Goal: Information Seeking & Learning: Learn about a topic

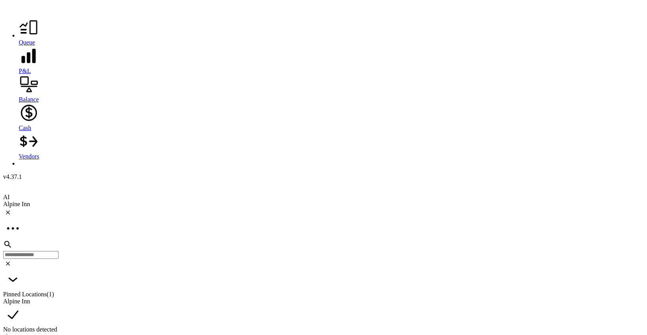
click at [19, 96] on div at bounding box center [331, 85] width 625 height 21
type input "*"
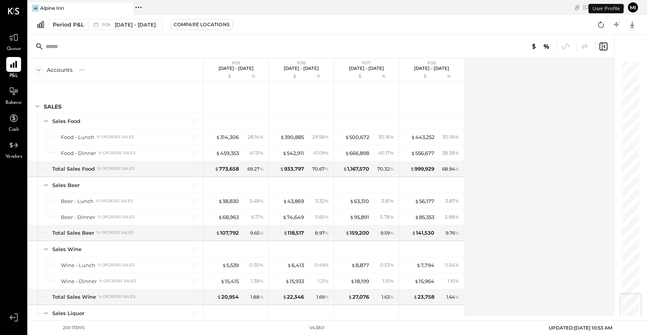
scroll to position [1945, 0]
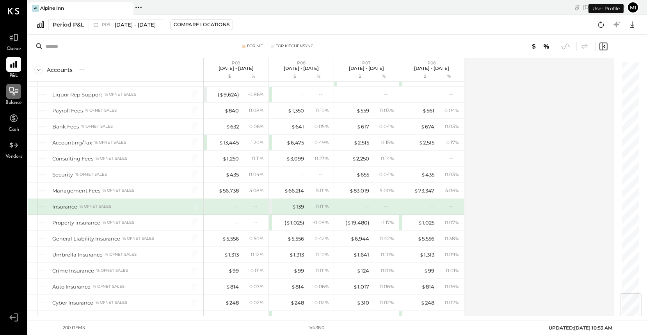
click at [14, 96] on icon at bounding box center [14, 91] width 10 height 10
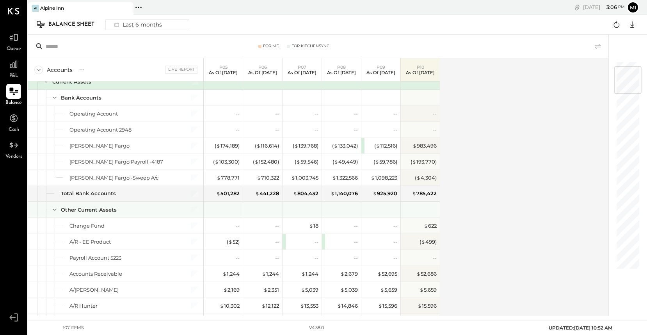
scroll to position [46, 0]
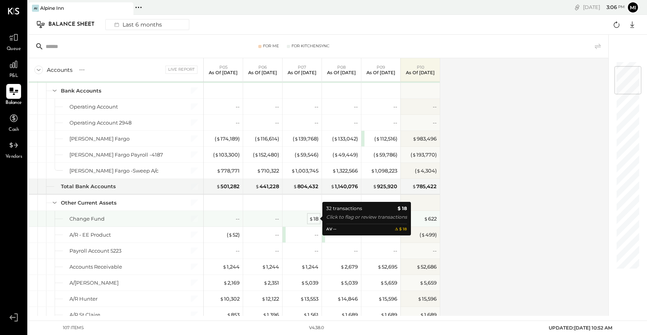
click at [314, 218] on div "$ 18" at bounding box center [313, 218] width 9 height 7
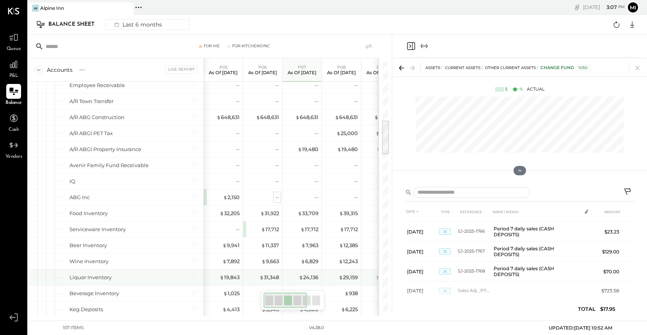
scroll to position [411, 0]
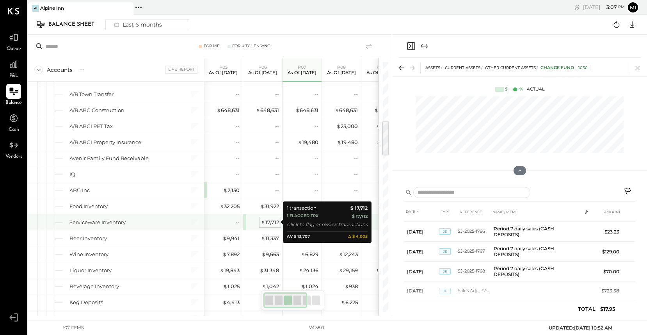
click at [270, 221] on div "$ 17,712" at bounding box center [270, 222] width 18 height 7
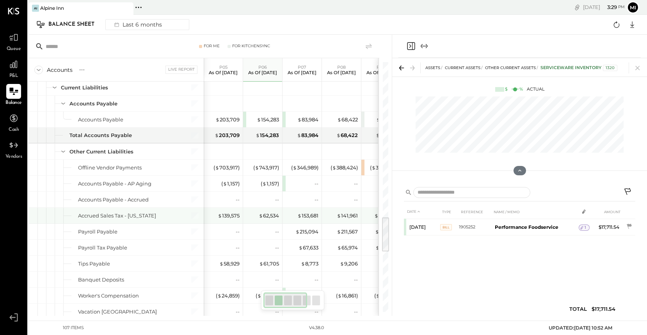
scroll to position [1076, 0]
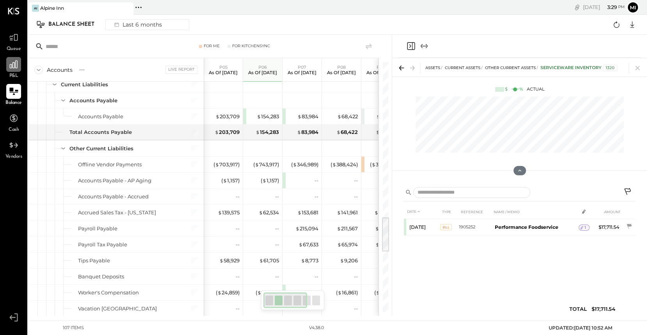
click at [14, 68] on icon at bounding box center [14, 64] width 10 height 10
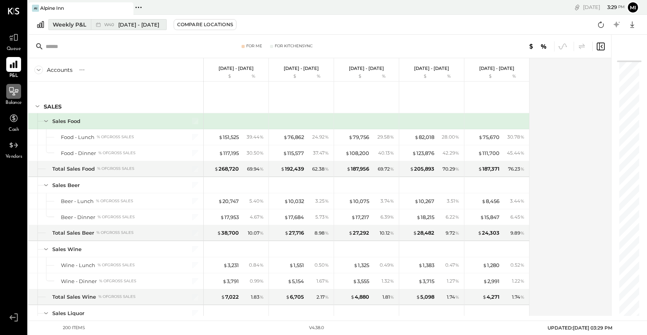
click at [76, 23] on div "Weekly P&L" at bounding box center [70, 25] width 34 height 8
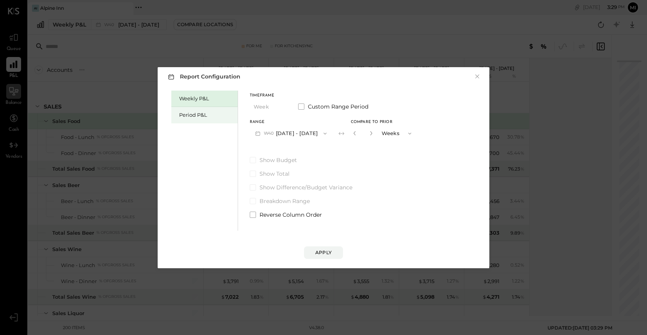
click at [217, 114] on div "Period P&L" at bounding box center [206, 114] width 55 height 7
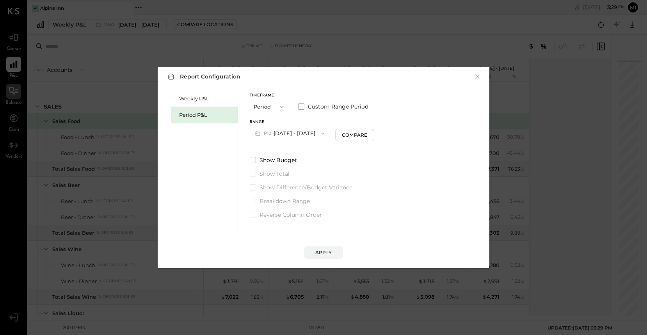
click at [326, 136] on span "button" at bounding box center [321, 133] width 10 height 6
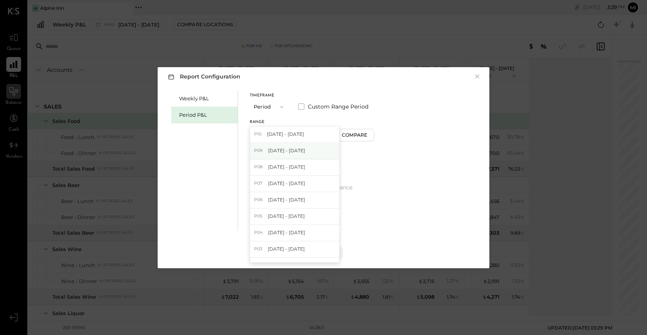
click at [317, 148] on div "P09 [DATE] - [DATE]" at bounding box center [294, 151] width 89 height 16
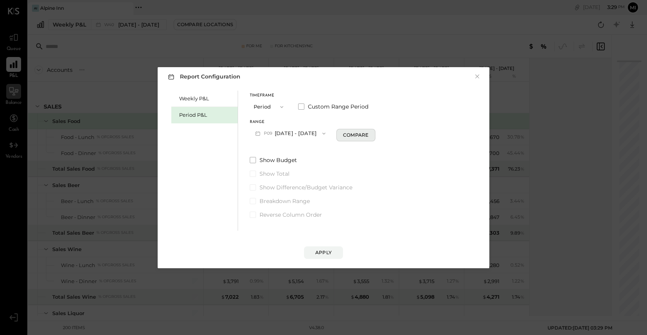
click at [356, 134] on div "Compare" at bounding box center [355, 135] width 25 height 7
click at [364, 134] on input "*" at bounding box center [362, 133] width 10 height 13
click at [368, 133] on icon "button" at bounding box center [370, 133] width 5 height 5
type input "*"
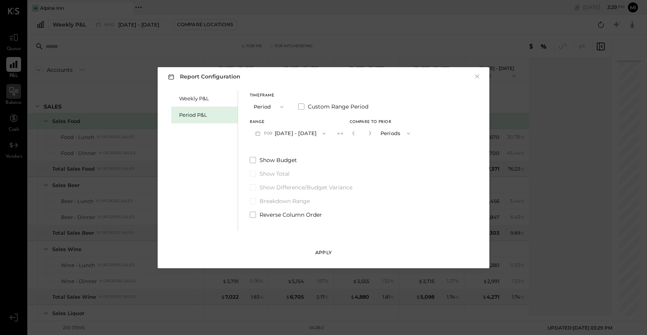
click at [324, 249] on div "Apply" at bounding box center [323, 252] width 16 height 7
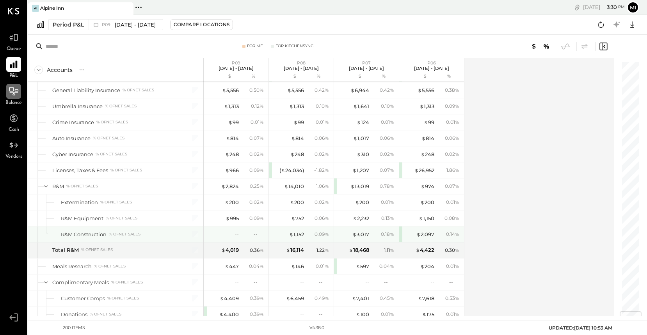
scroll to position [2098, 0]
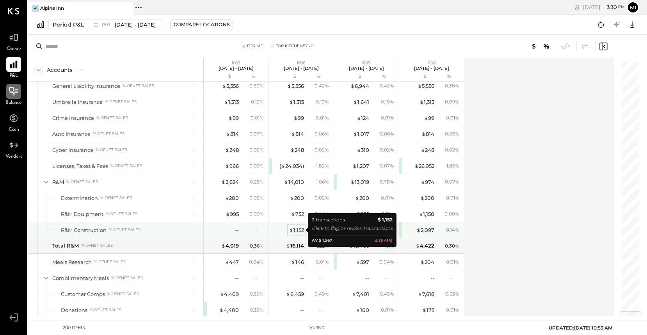
click at [300, 230] on div "$ 1,152" at bounding box center [296, 229] width 15 height 7
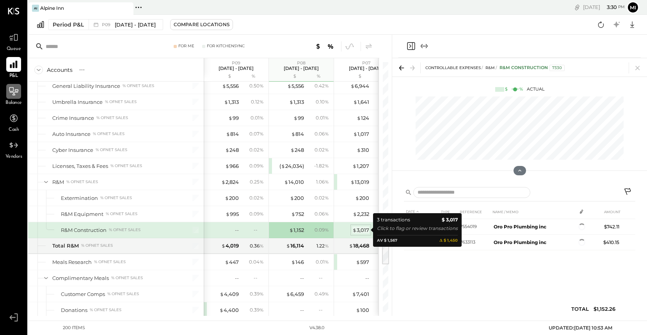
click at [357, 230] on div "$ 3,017" at bounding box center [360, 229] width 17 height 7
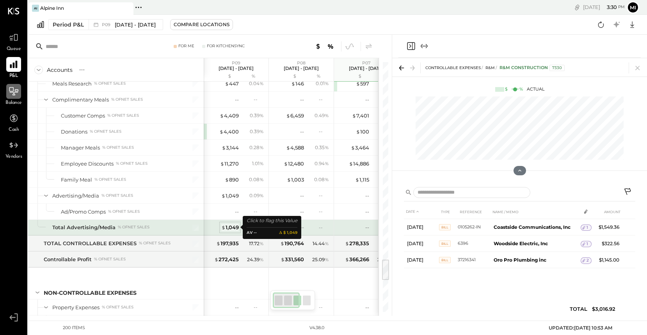
scroll to position [2277, 0]
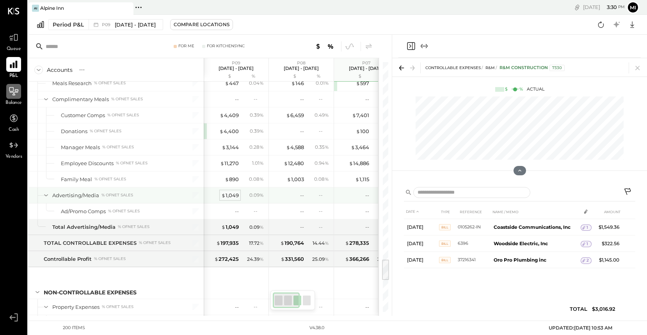
click at [229, 196] on div "$ 1,049" at bounding box center [230, 195] width 18 height 7
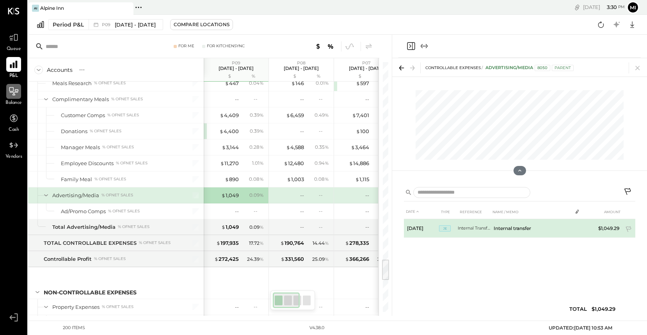
click at [524, 231] on td "Internal transfer" at bounding box center [532, 228] width 82 height 19
click at [577, 227] on td at bounding box center [577, 226] width 11 height 15
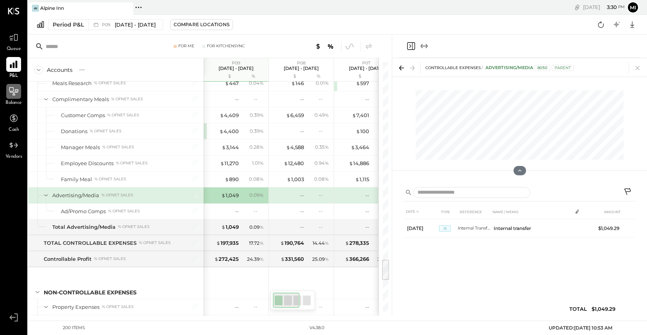
click at [576, 211] on icon at bounding box center [577, 211] width 6 height 6
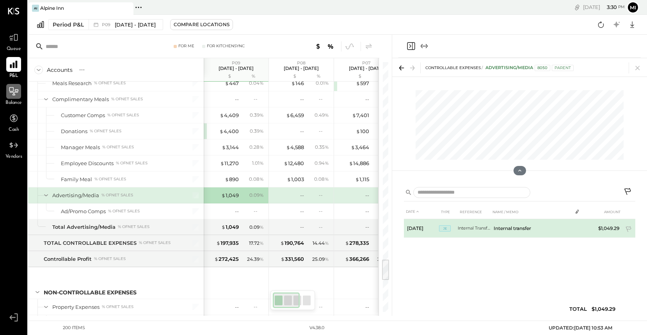
click at [576, 225] on td at bounding box center [577, 226] width 11 height 15
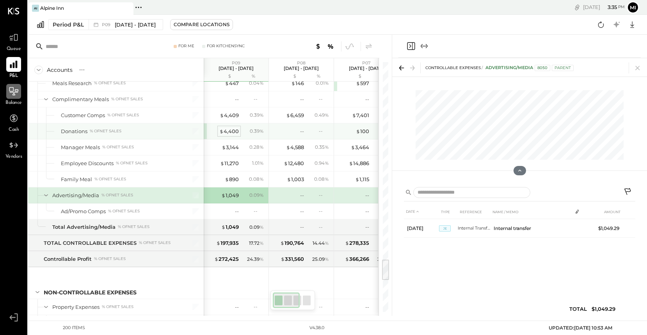
click at [233, 132] on div "$ 4,400" at bounding box center [229, 131] width 20 height 7
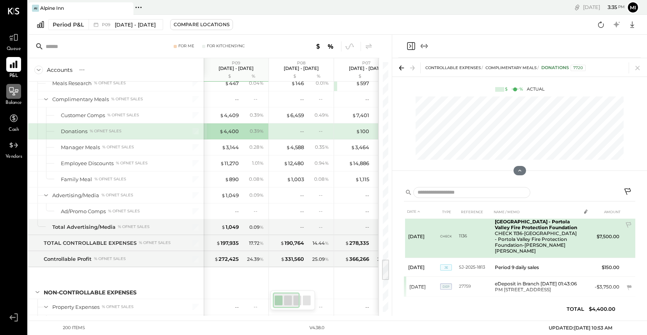
scroll to position [30, 0]
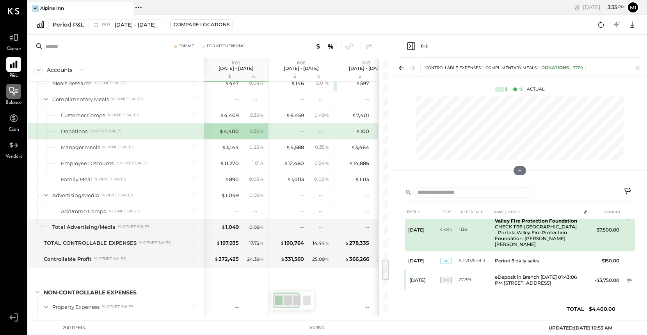
click at [462, 238] on td "1136" at bounding box center [475, 229] width 33 height 43
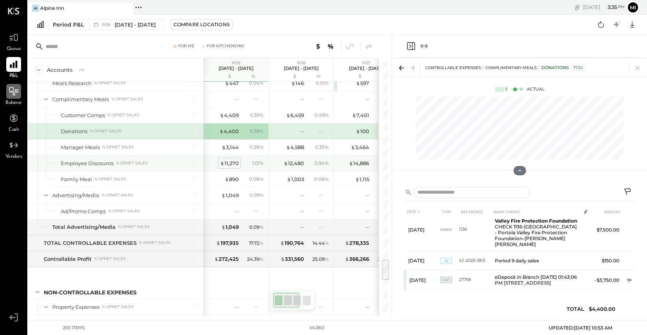
click at [237, 161] on div "$ 11,270" at bounding box center [229, 163] width 19 height 7
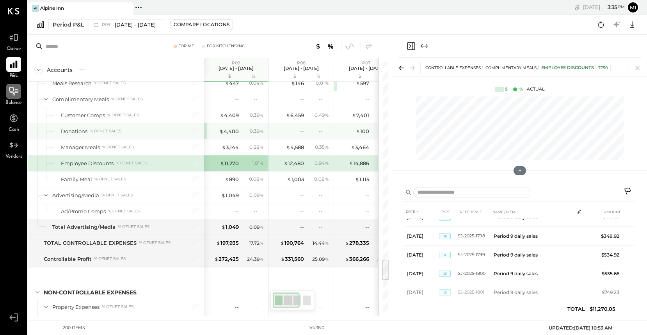
click at [231, 135] on div "$ 4,400 0.39 %" at bounding box center [237, 131] width 59 height 16
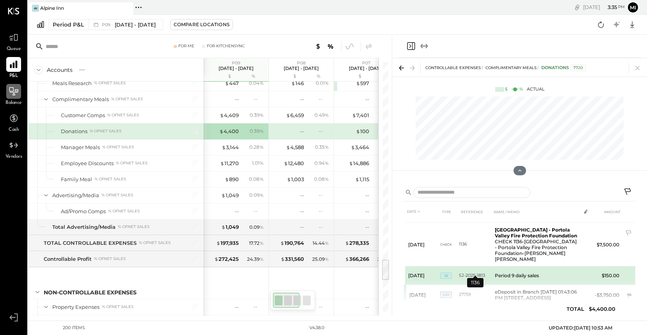
scroll to position [30, 0]
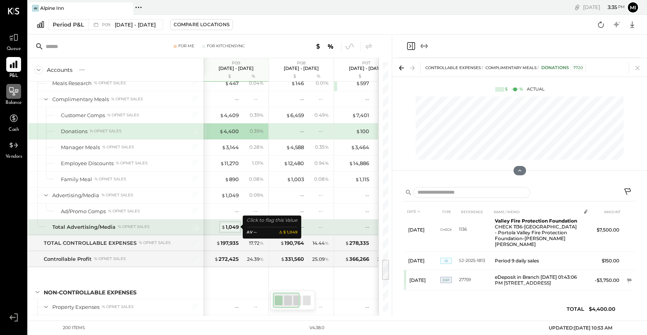
click at [233, 227] on div "$ 1,049" at bounding box center [230, 226] width 18 height 7
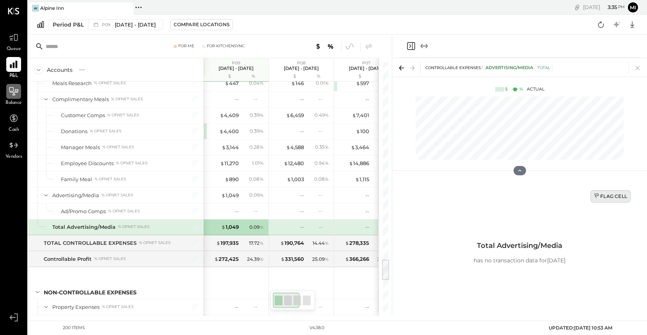
click at [616, 196] on div "Flag Cell" at bounding box center [610, 196] width 33 height 7
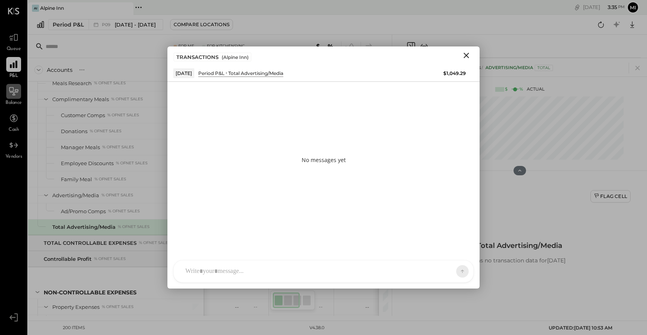
click at [379, 261] on div at bounding box center [324, 271] width 300 height 22
click at [363, 273] on div "NS [PERSON_NAME] B [PERSON_NAME] D [PERSON_NAME] [PERSON_NAME] R [PERSON_NAME] …" at bounding box center [323, 249] width 301 height 65
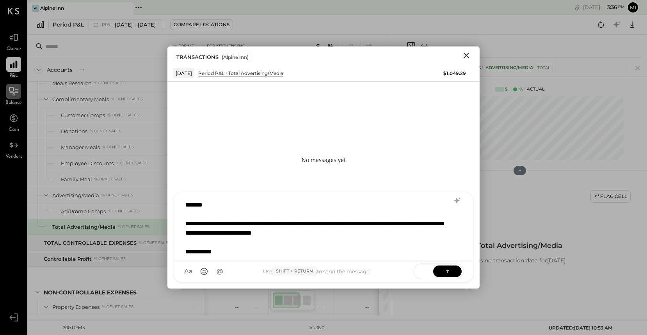
scroll to position [10, 0]
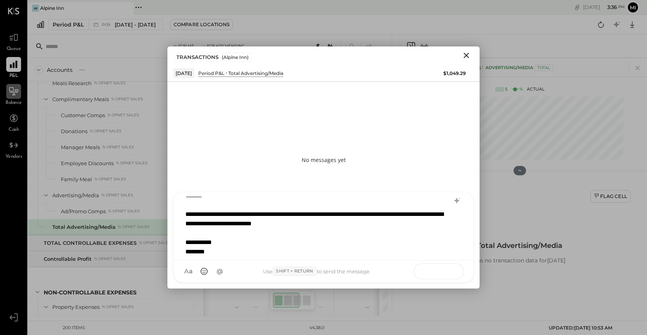
click at [454, 272] on button at bounding box center [447, 271] width 28 height 12
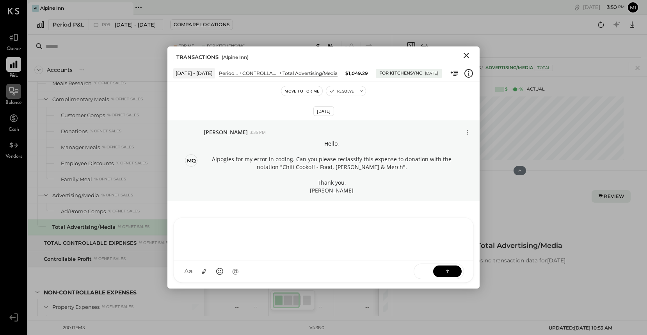
click at [466, 54] on icon "Close" at bounding box center [466, 55] width 9 height 9
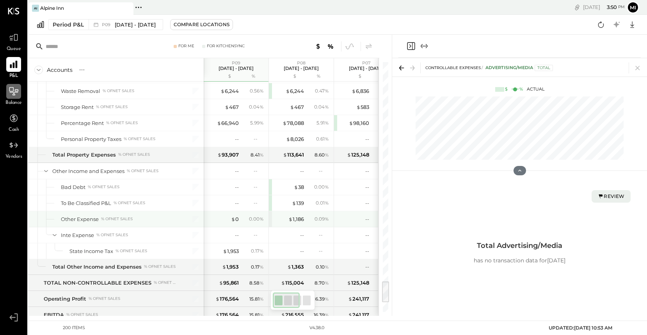
scroll to position [2546, 0]
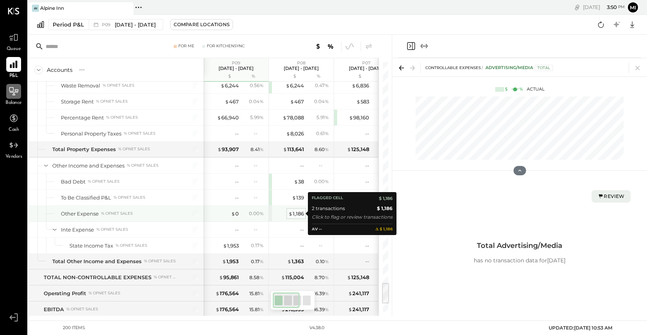
click at [294, 216] on div "$ 1,186" at bounding box center [296, 213] width 16 height 7
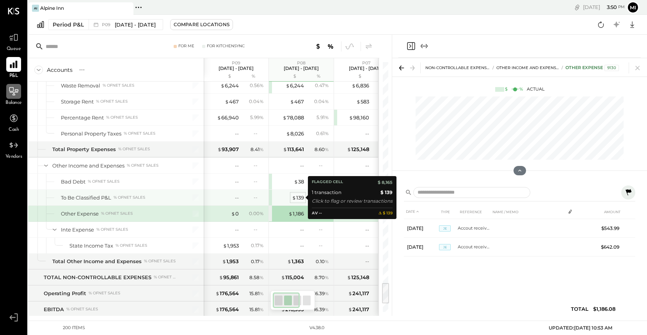
click at [296, 199] on div "$ 139" at bounding box center [298, 197] width 12 height 7
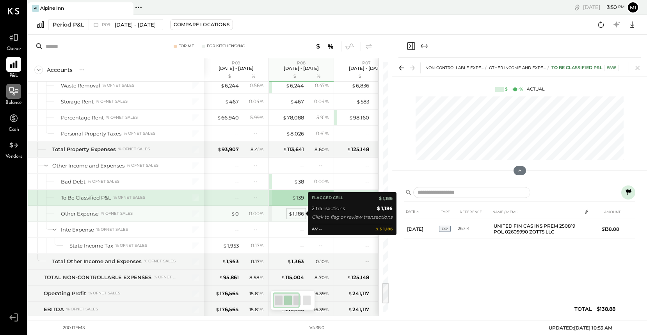
click at [298, 214] on div "$ 1,186" at bounding box center [296, 213] width 16 height 7
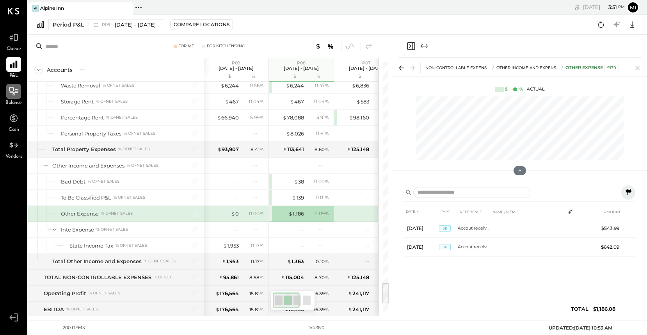
click at [629, 192] on icon at bounding box center [629, 192] width 6 height 6
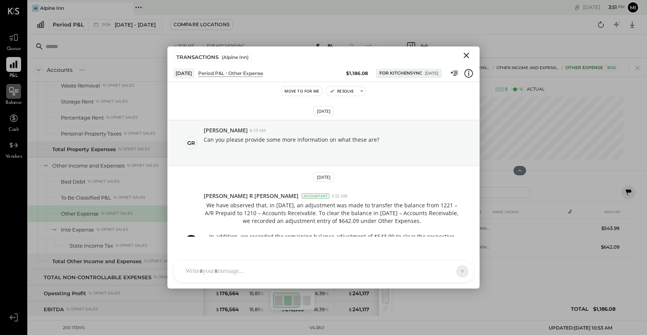
scroll to position [226, 0]
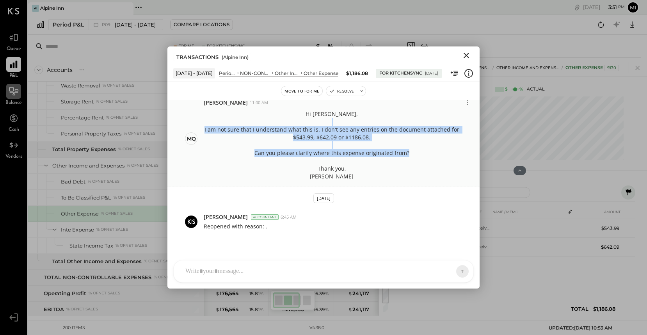
drag, startPoint x: 406, startPoint y: 152, endPoint x: 214, endPoint y: 123, distance: 194.2
click at [214, 123] on p "Hi [PERSON_NAME], I am not sure that I understand what this is. I don't see any…" at bounding box center [332, 145] width 256 height 70
copy p "I am not sure that I understand what this is. I don't see any entries on the do…"
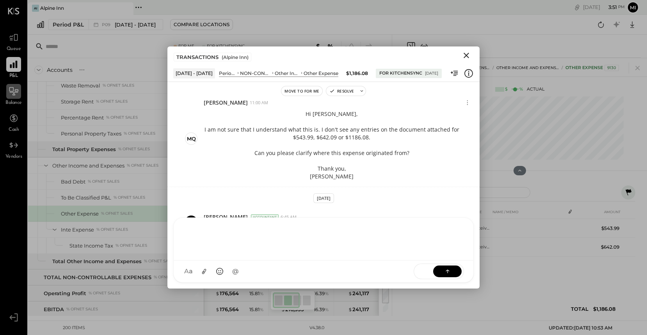
click at [230, 273] on div "NS [PERSON_NAME] B [PERSON_NAME] D [PERSON_NAME] [PERSON_NAME] R [PERSON_NAME] …" at bounding box center [323, 249] width 301 height 65
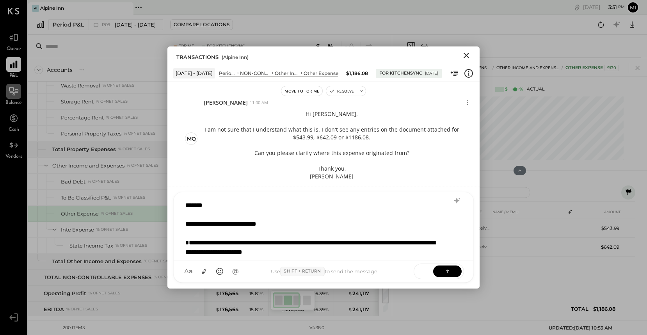
click at [224, 235] on div at bounding box center [313, 233] width 256 height 9
click at [226, 242] on div "**********" at bounding box center [313, 261] width 256 height 47
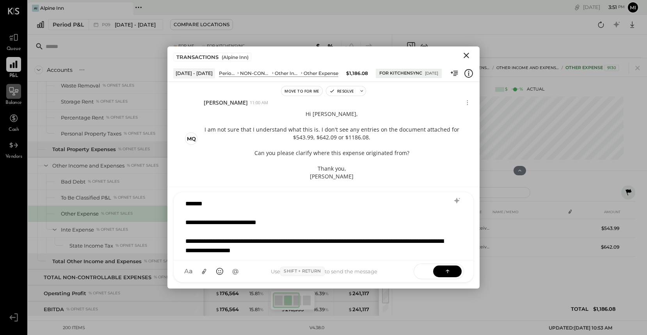
click at [361, 250] on div "**********" at bounding box center [313, 254] width 256 height 37
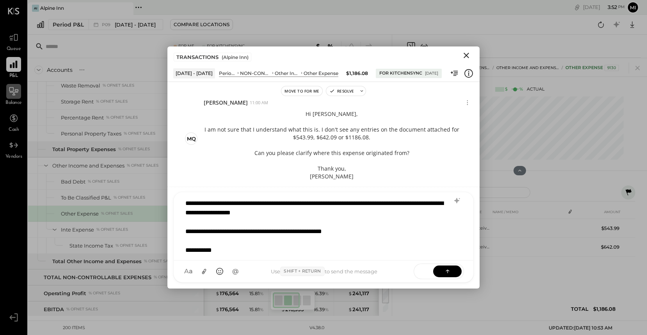
scroll to position [47, 0]
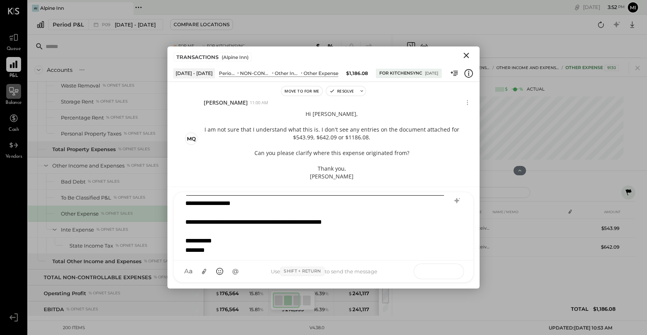
click at [454, 271] on button at bounding box center [447, 271] width 28 height 12
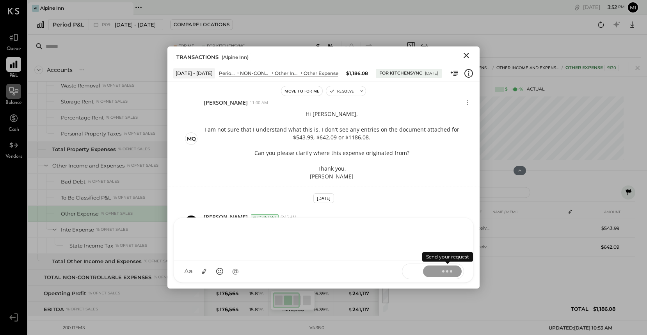
scroll to position [358, 0]
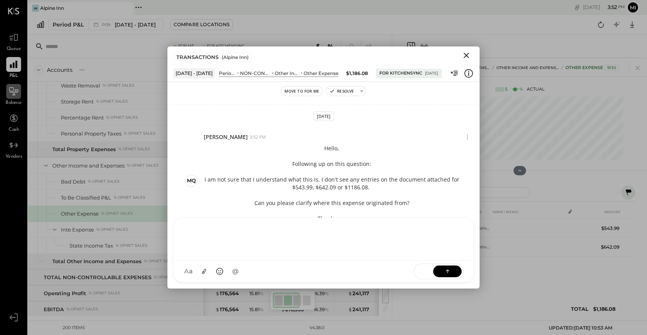
click at [465, 58] on icon "Close" at bounding box center [466, 55] width 9 height 9
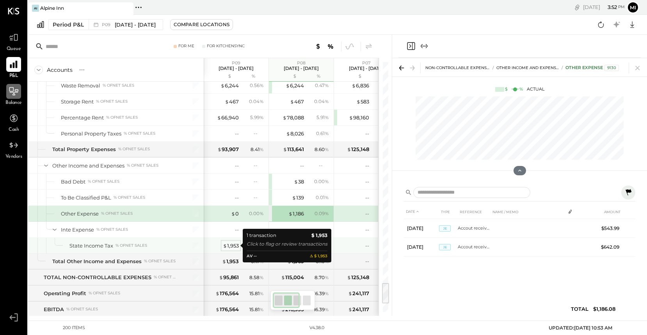
click at [235, 246] on div "$ 1,953" at bounding box center [231, 245] width 16 height 7
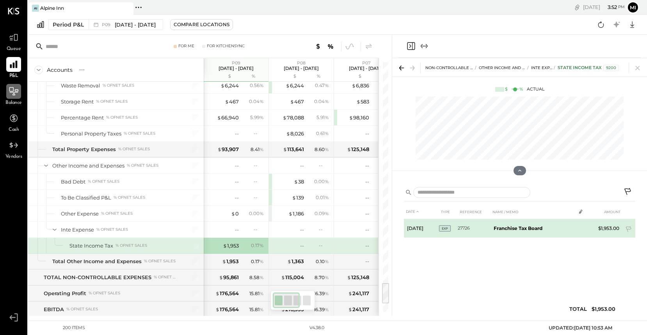
click at [513, 229] on b "Franchise Tax Board" at bounding box center [518, 228] width 49 height 6
click at [443, 227] on span "EXP" at bounding box center [445, 228] width 12 height 6
click at [462, 228] on td "27726" at bounding box center [474, 228] width 33 height 19
click at [626, 228] on icon at bounding box center [628, 229] width 5 height 6
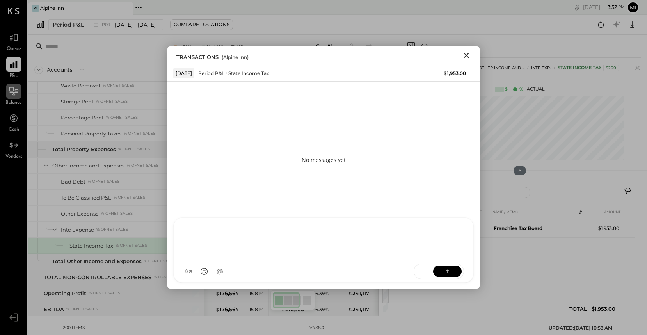
click at [298, 260] on div at bounding box center [324, 239] width 300 height 43
click at [279, 245] on div "**********" at bounding box center [313, 244] width 257 height 9
click at [343, 245] on div "**********" at bounding box center [313, 244] width 257 height 9
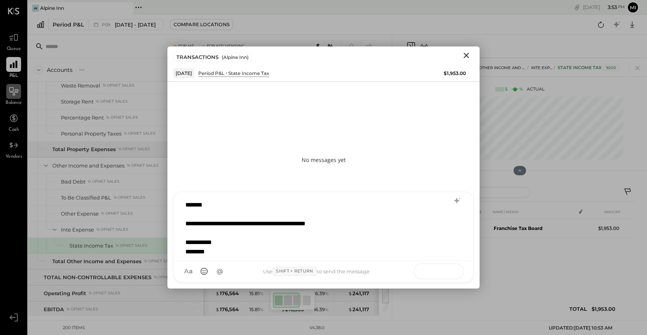
click at [451, 274] on button at bounding box center [447, 271] width 28 height 12
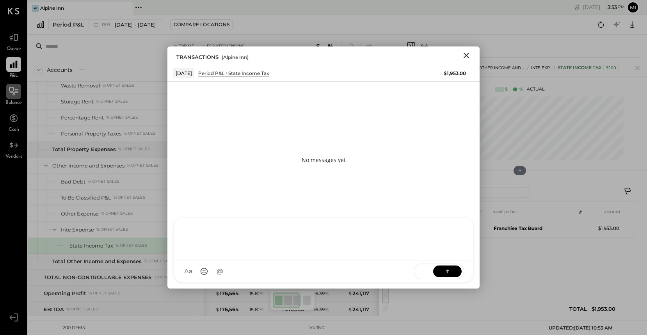
scroll to position [0, 0]
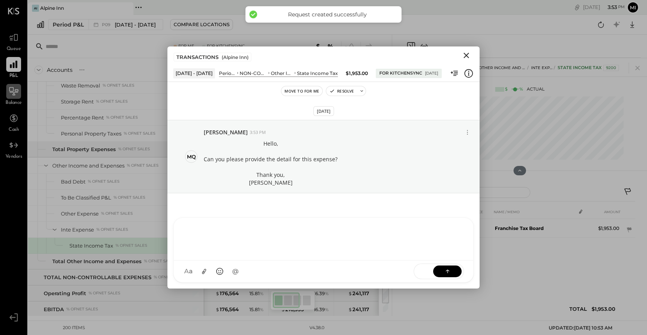
click at [465, 55] on icon "Close" at bounding box center [466, 55] width 9 height 9
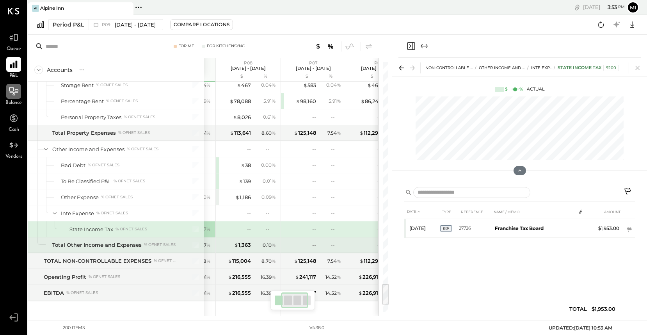
scroll to position [0, 54]
click at [242, 244] on div "$ 1,363" at bounding box center [241, 244] width 17 height 7
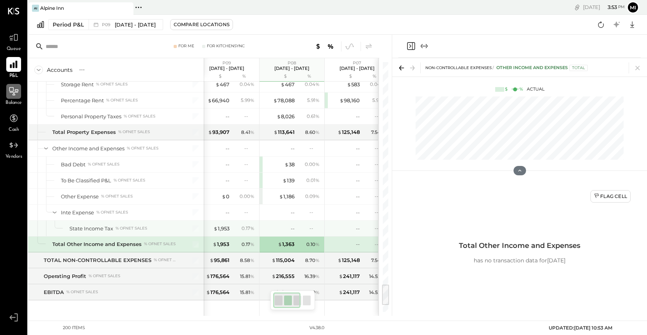
scroll to position [0, 3]
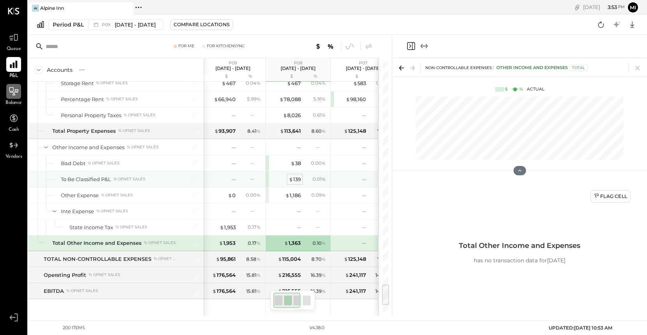
click at [299, 180] on div "$ 139" at bounding box center [295, 179] width 12 height 7
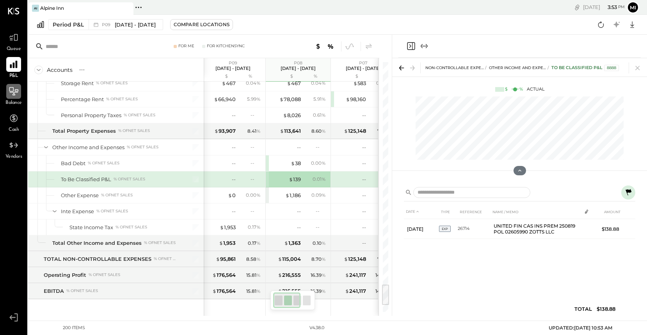
click at [631, 193] on icon at bounding box center [628, 192] width 9 height 9
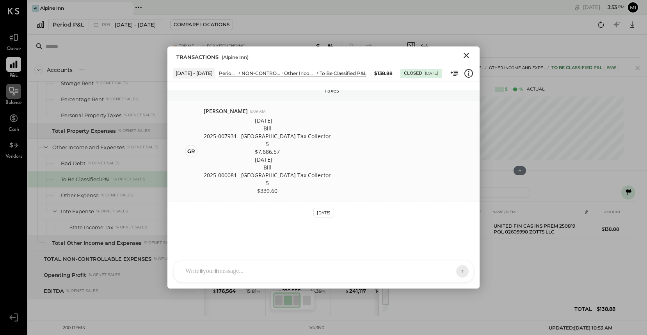
scroll to position [79, 0]
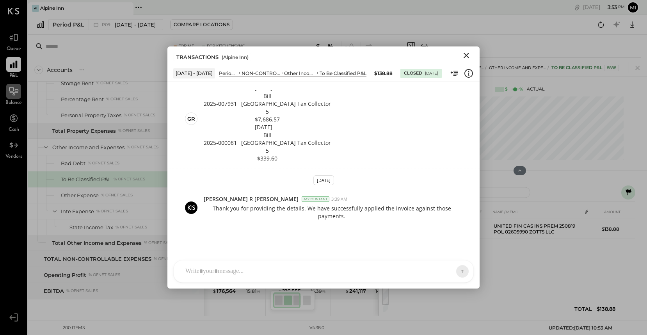
click at [251, 269] on div at bounding box center [316, 271] width 270 height 17
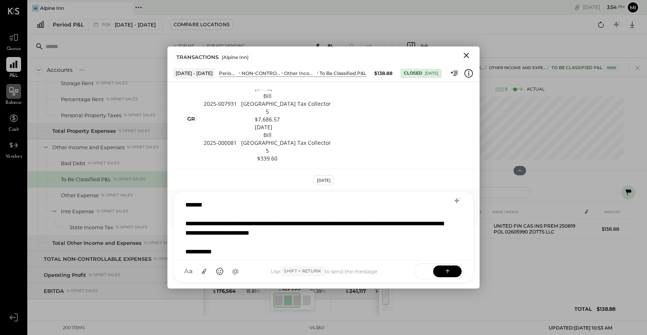
scroll to position [10, 0]
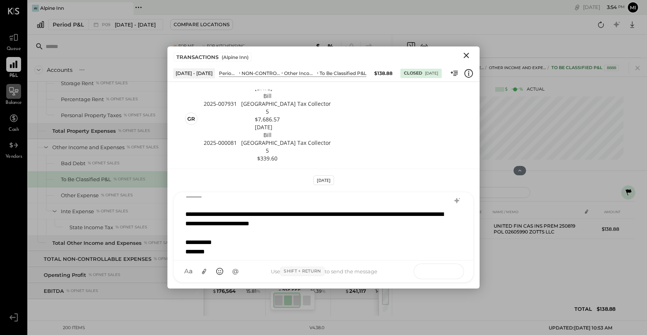
click at [452, 274] on button at bounding box center [447, 271] width 28 height 12
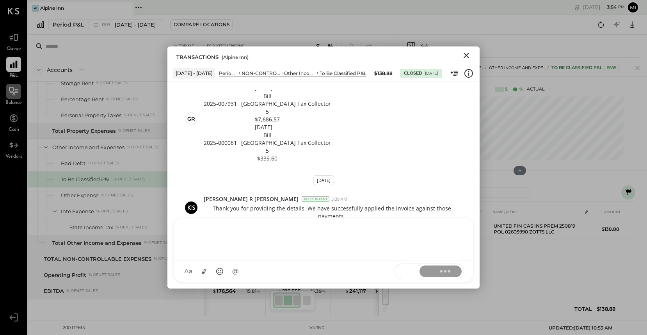
scroll to position [180, 0]
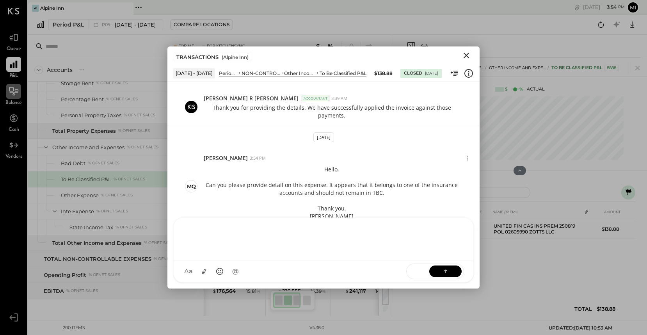
click at [467, 53] on icon "Close" at bounding box center [466, 55] width 9 height 9
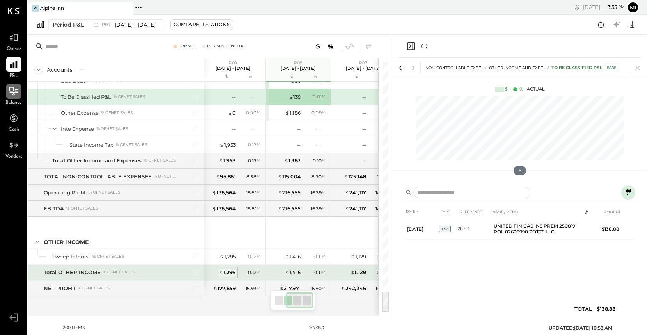
scroll to position [0, 86]
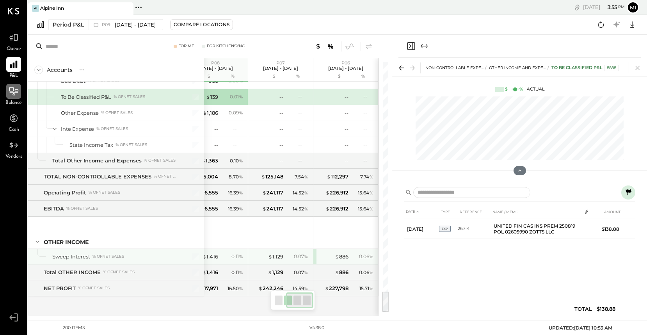
click at [329, 256] on div "$ 886" at bounding box center [332, 256] width 31 height 7
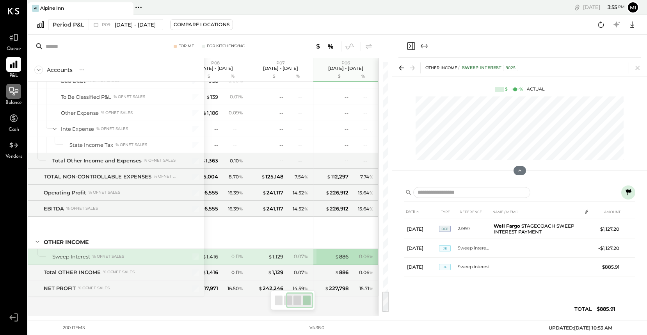
click at [626, 192] on icon at bounding box center [628, 192] width 9 height 9
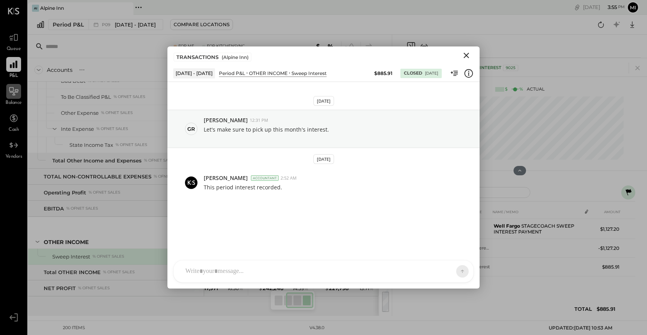
click at [463, 56] on icon "Close" at bounding box center [466, 55] width 9 height 9
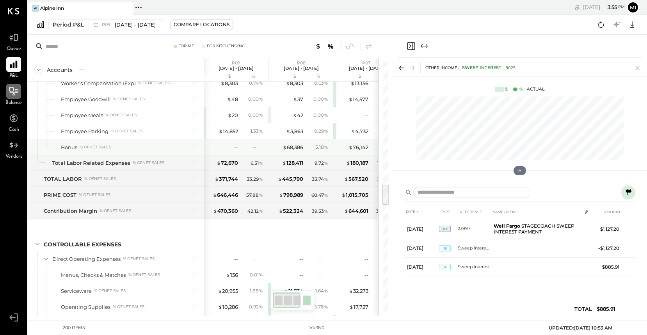
scroll to position [0, 1]
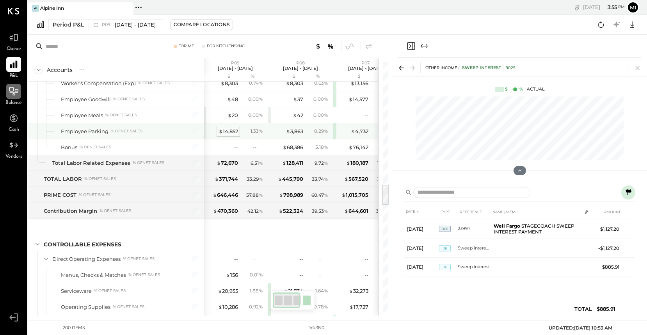
click at [227, 132] on div "$ 14,852" at bounding box center [229, 131] width 20 height 7
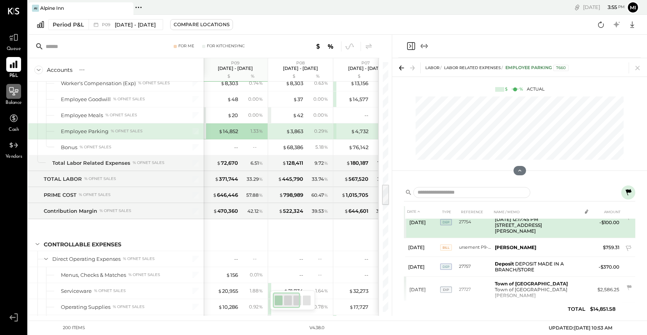
scroll to position [39, 0]
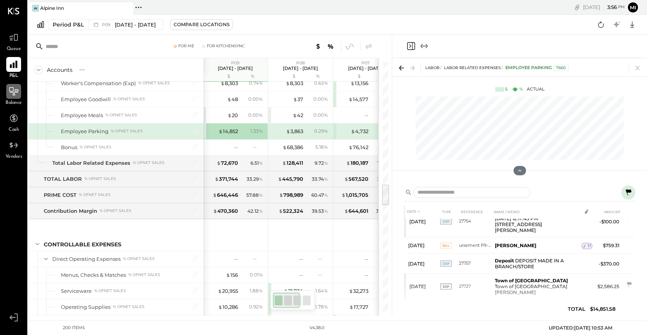
click at [140, 50] on input "text" at bounding box center [97, 46] width 103 height 14
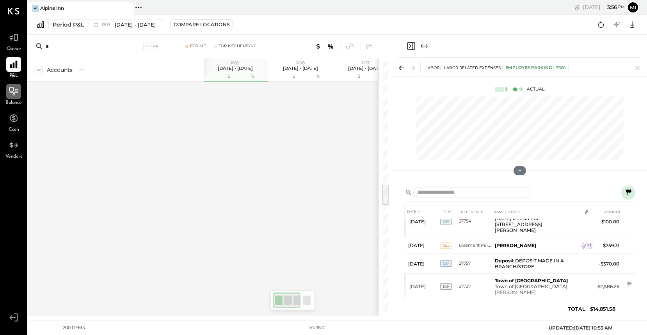
scroll to position [0, 0]
type input "*"
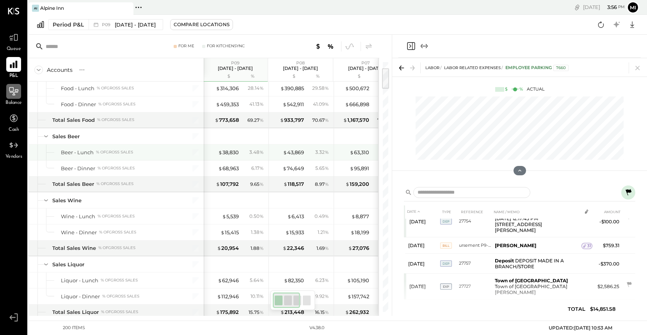
scroll to position [77, 0]
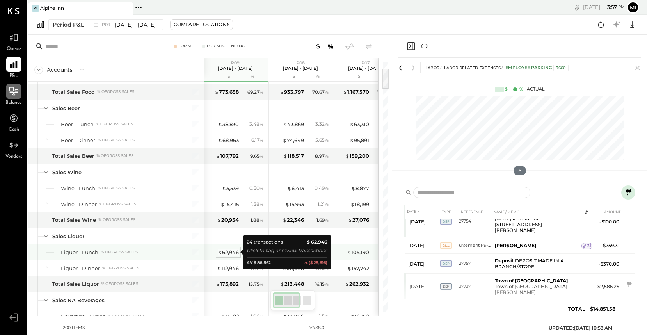
click at [228, 254] on div "$ 62,946" at bounding box center [228, 252] width 21 height 7
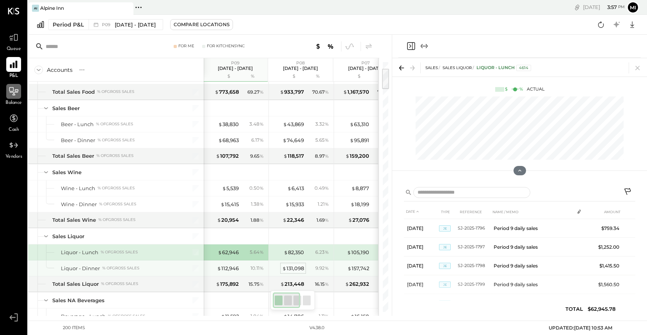
click at [291, 270] on div "$ 131,098" at bounding box center [293, 268] width 22 height 7
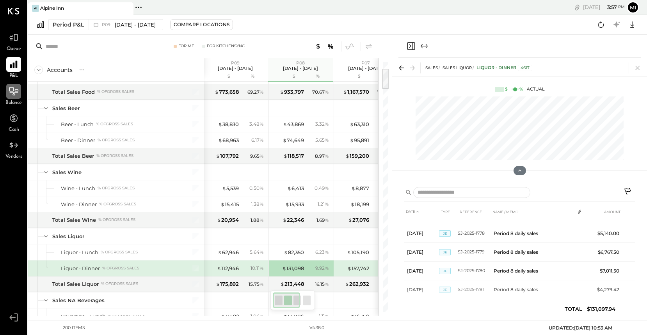
scroll to position [144, 0]
click at [227, 268] on div "$ 112,946" at bounding box center [228, 268] width 22 height 7
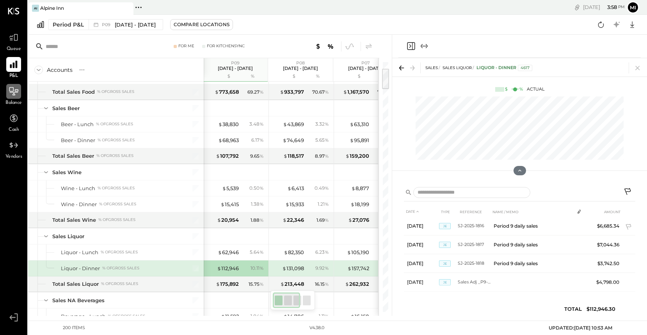
scroll to position [380, 0]
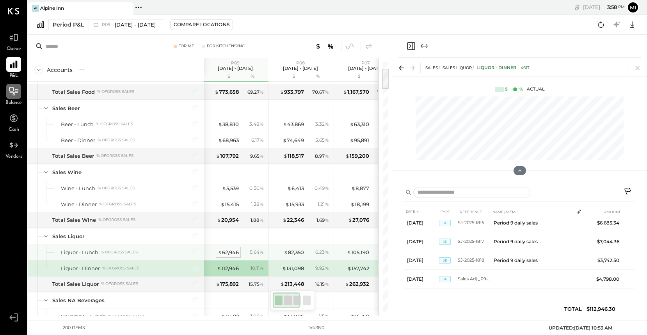
click at [231, 251] on div "$ 62,946" at bounding box center [228, 252] width 21 height 7
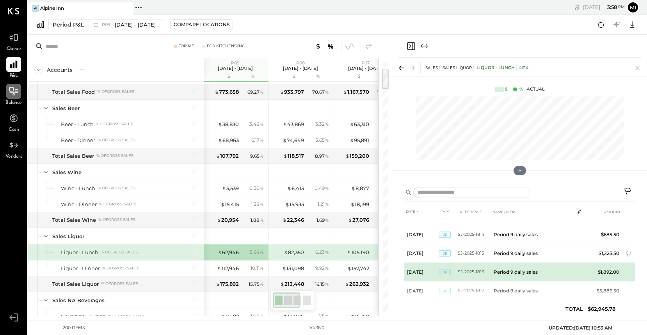
scroll to position [380, 0]
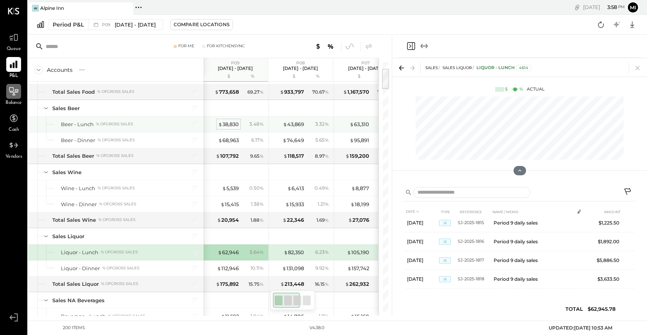
click at [230, 122] on div "$ 38,830" at bounding box center [228, 124] width 21 height 7
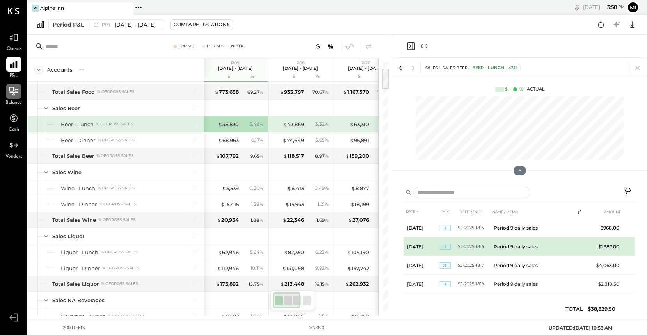
scroll to position [380, 0]
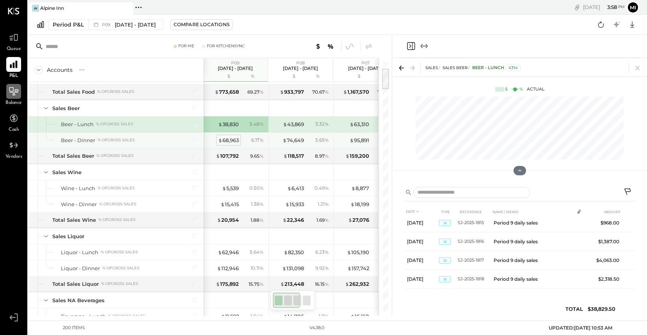
click at [230, 137] on div "$ 68,963" at bounding box center [228, 140] width 21 height 7
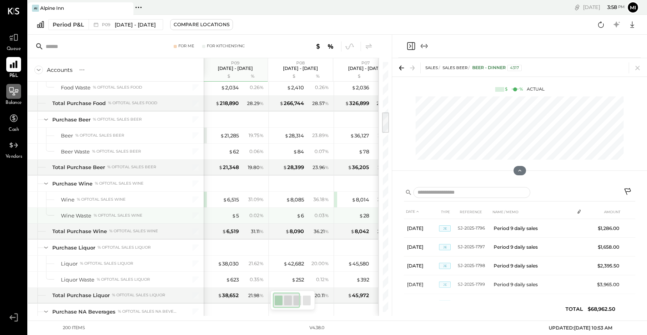
scroll to position [580, 0]
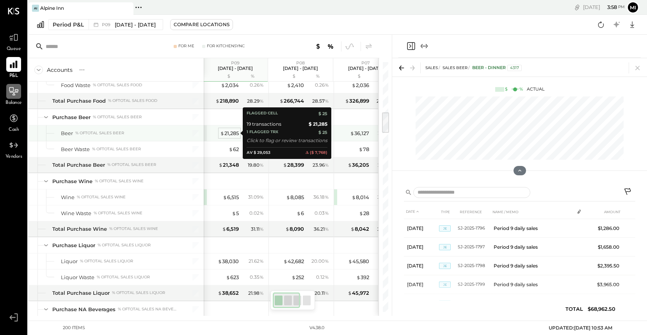
click at [234, 135] on div "$ 21,285" at bounding box center [229, 133] width 19 height 7
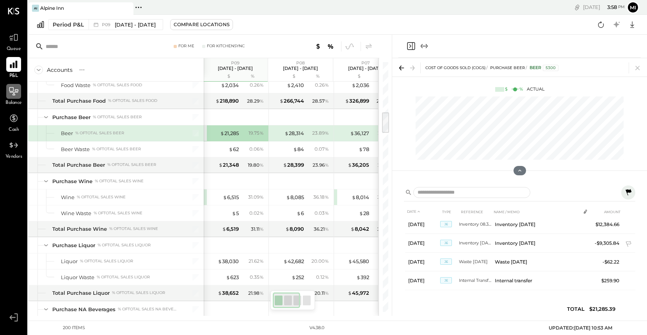
scroll to position [254, 0]
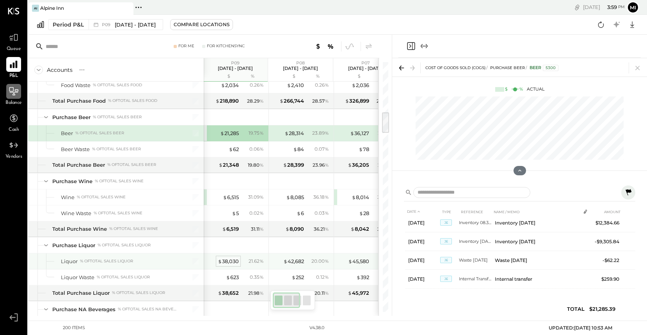
click at [234, 260] on div "$ 38,030" at bounding box center [228, 261] width 21 height 7
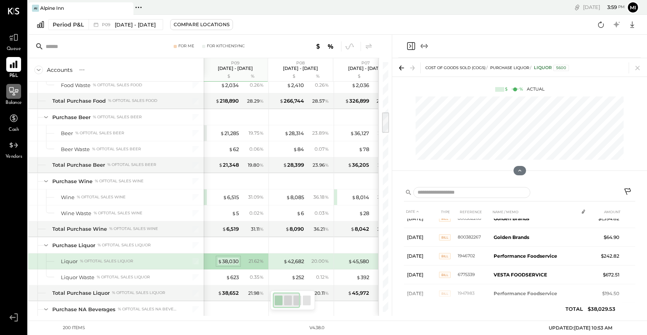
scroll to position [285, 0]
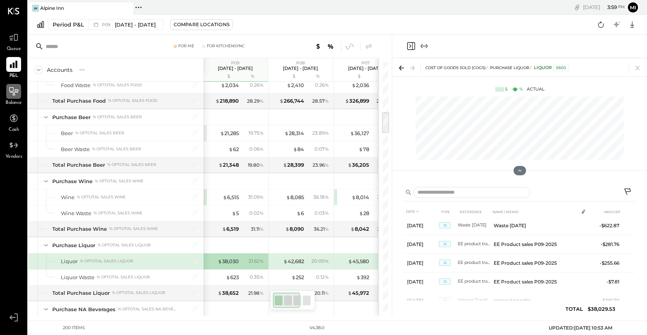
scroll to position [974, 0]
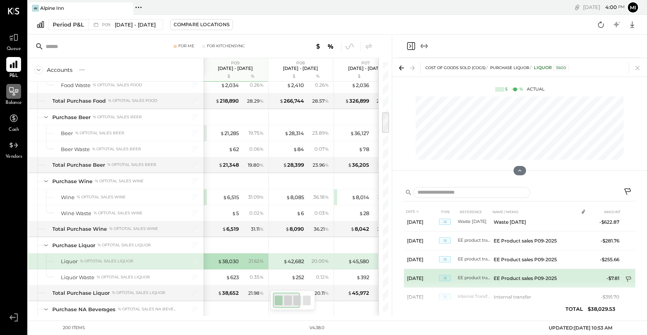
click at [627, 276] on icon at bounding box center [629, 280] width 8 height 8
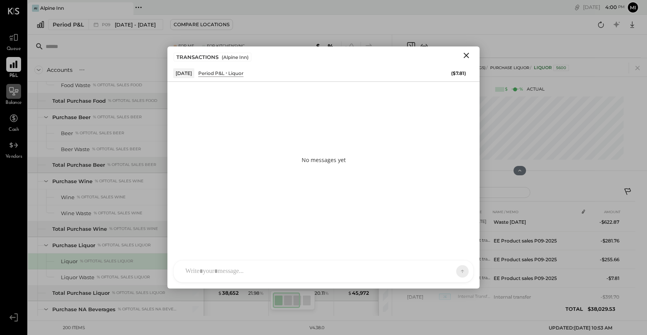
click at [229, 273] on div at bounding box center [324, 271] width 300 height 22
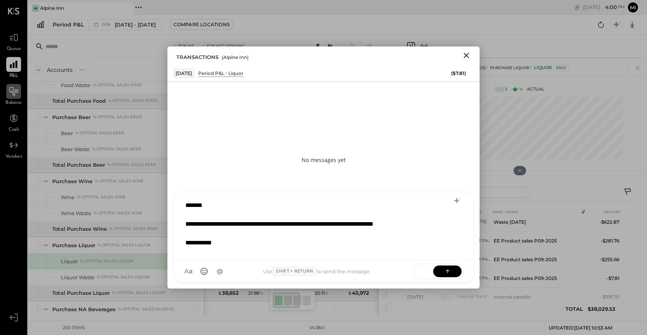
scroll to position [0, 0]
click at [442, 271] on button at bounding box center [447, 271] width 28 height 12
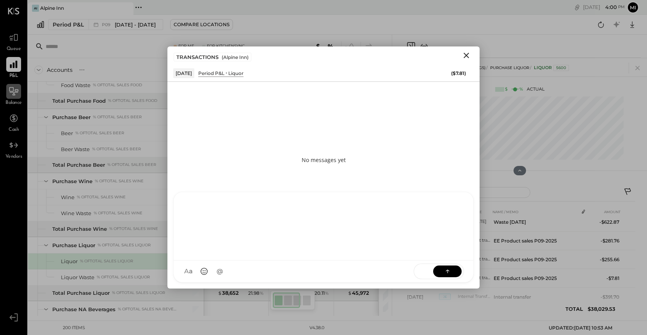
scroll to position [0, 0]
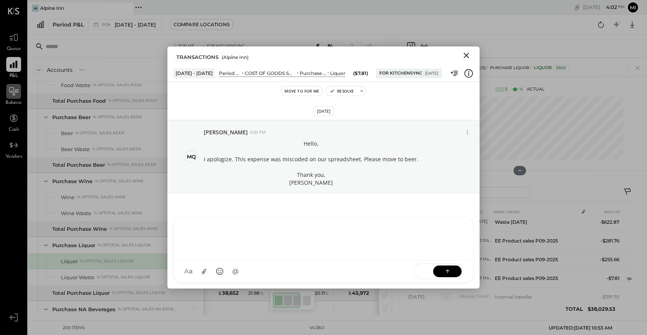
click at [468, 56] on icon "Close" at bounding box center [466, 55] width 9 height 9
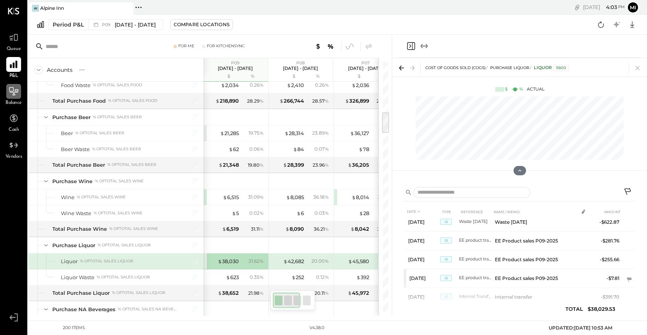
click at [75, 50] on input "text" at bounding box center [97, 46] width 103 height 14
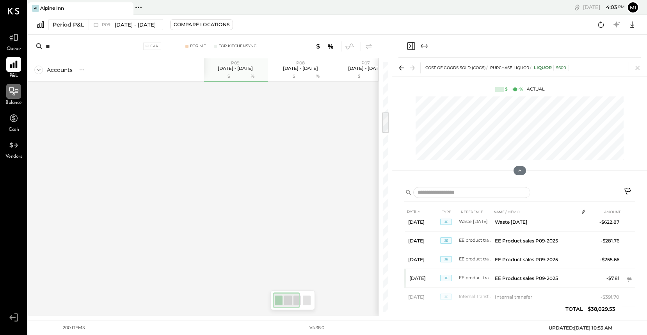
type input "*"
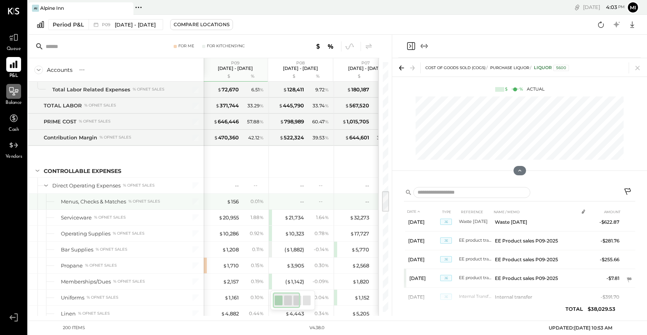
scroll to position [1507, 0]
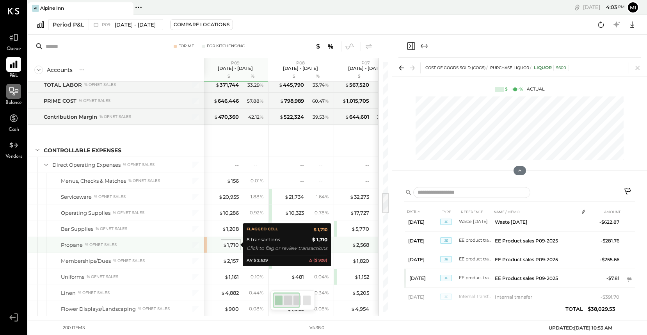
click at [231, 244] on div "$ 1,710" at bounding box center [231, 244] width 16 height 7
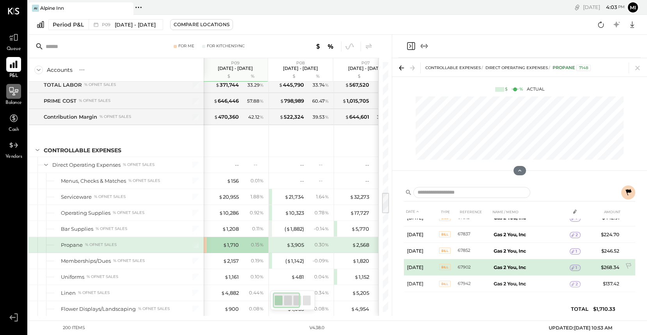
scroll to position [57, 0]
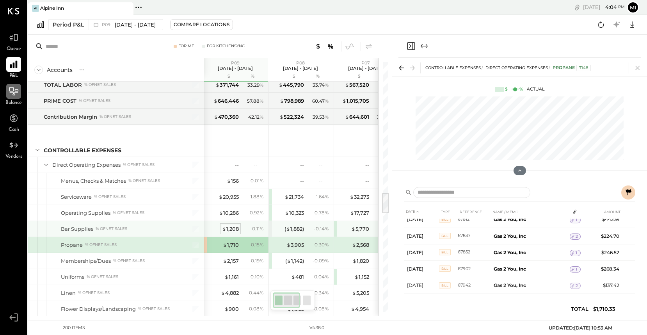
click at [232, 228] on div "$ 1,208" at bounding box center [230, 228] width 17 height 7
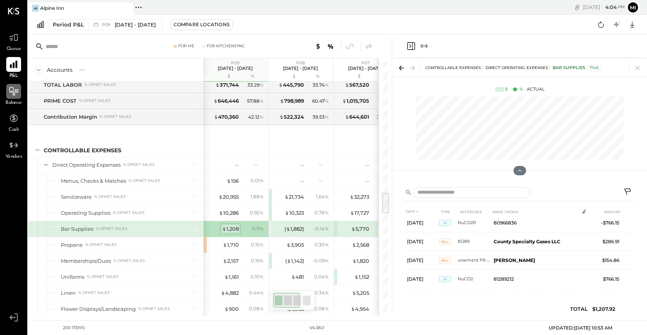
scroll to position [24, 0]
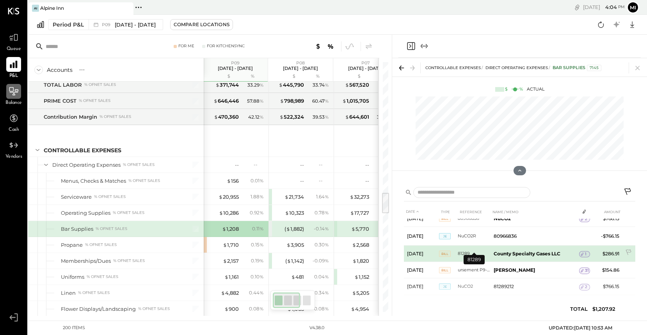
scroll to position [15, 0]
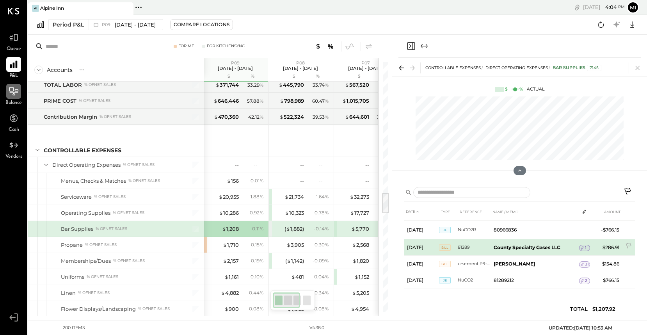
click at [582, 248] on icon at bounding box center [582, 248] width 3 height 4
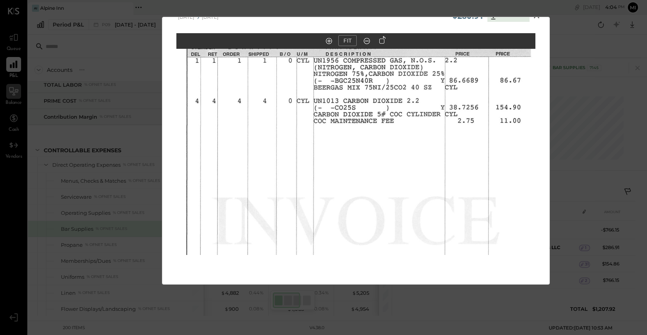
scroll to position [0, 0]
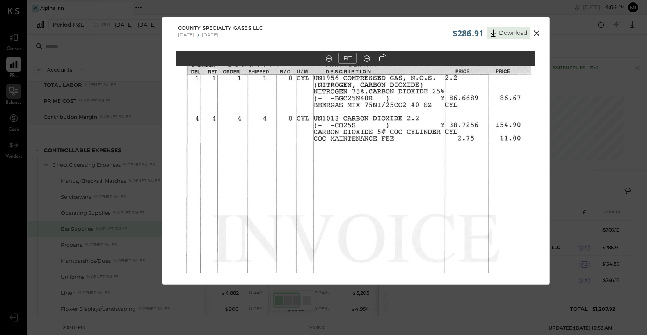
click at [535, 30] on icon at bounding box center [536, 32] width 9 height 9
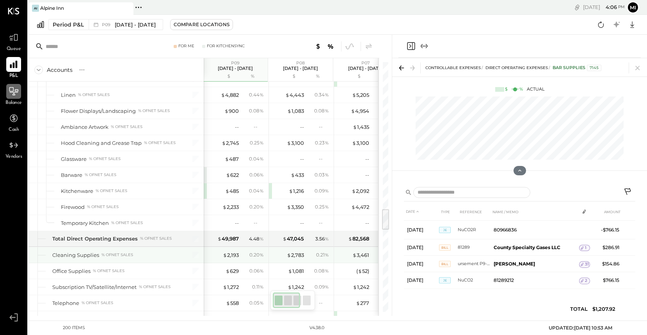
scroll to position [1694, 0]
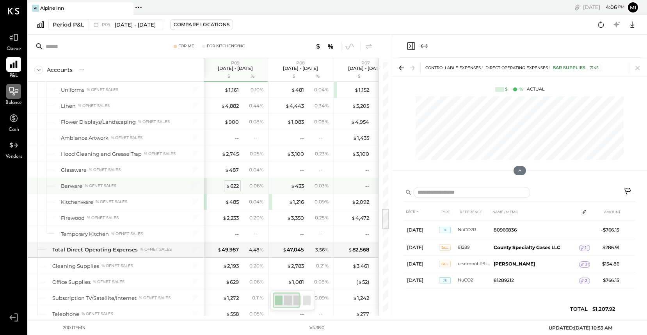
click at [233, 186] on div "$ 622" at bounding box center [232, 185] width 13 height 7
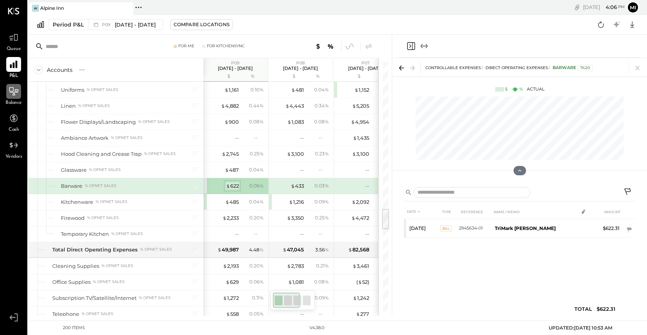
scroll to position [0, 0]
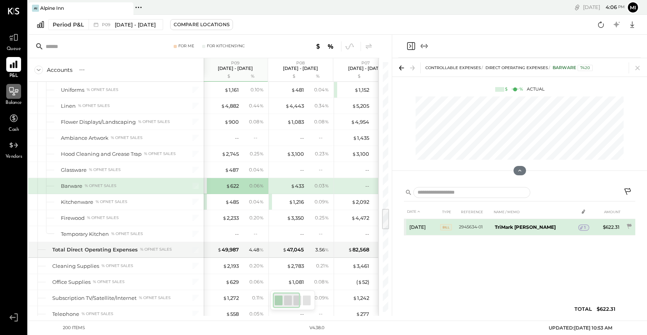
click at [580, 227] on icon at bounding box center [581, 227] width 5 height 5
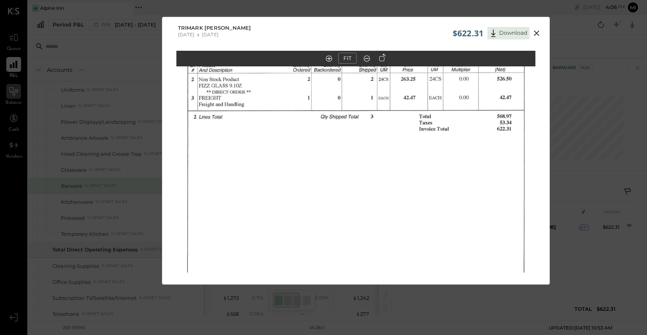
click at [366, 59] on icon at bounding box center [367, 58] width 8 height 10
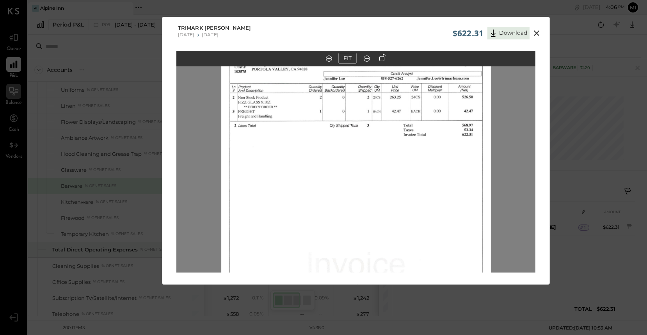
click at [366, 59] on icon at bounding box center [367, 58] width 8 height 10
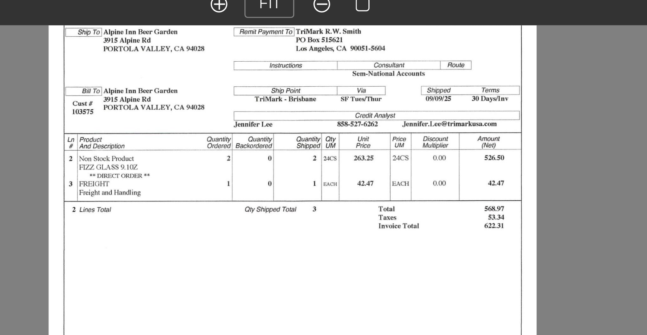
click at [367, 59] on out at bounding box center [367, 58] width 6 height 6
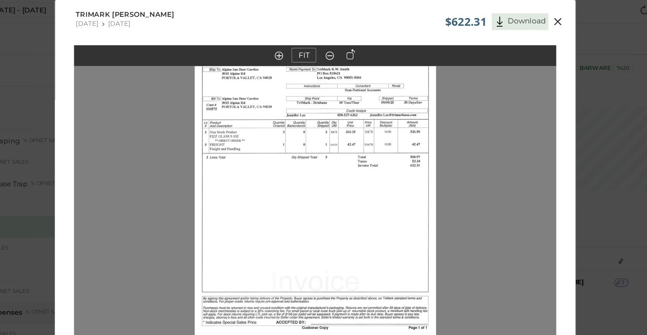
click at [366, 59] on icon at bounding box center [367, 58] width 8 height 10
click at [350, 59] on button "FIT" at bounding box center [347, 58] width 18 height 11
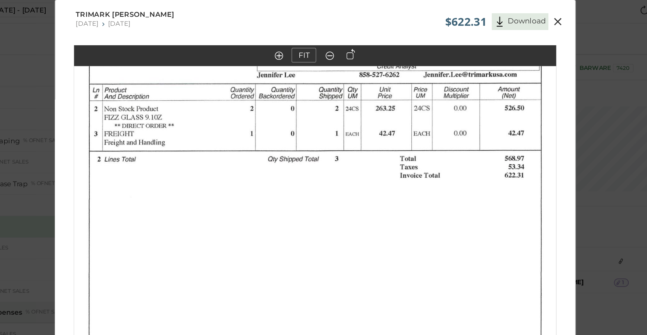
click at [350, 59] on button "FIT" at bounding box center [347, 58] width 18 height 11
click at [364, 59] on icon at bounding box center [367, 58] width 8 height 10
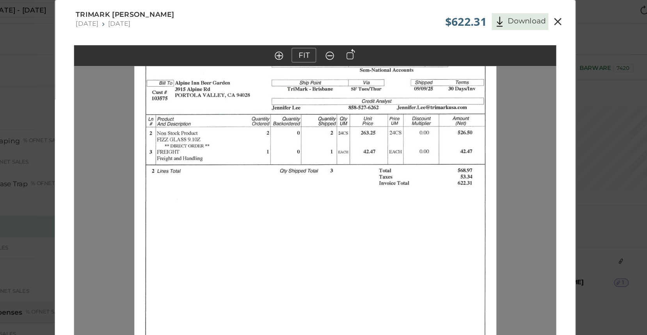
click at [364, 59] on icon at bounding box center [367, 58] width 8 height 10
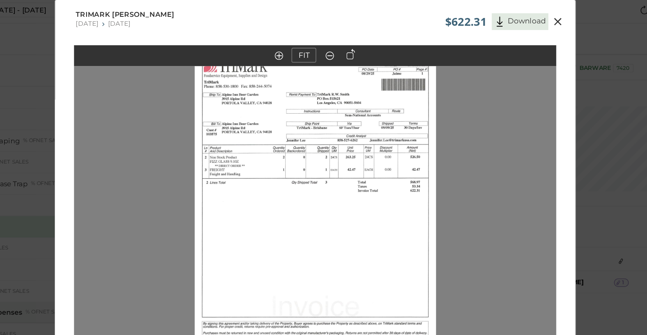
click at [364, 59] on icon at bounding box center [367, 58] width 8 height 10
click at [539, 32] on icon at bounding box center [536, 32] width 9 height 9
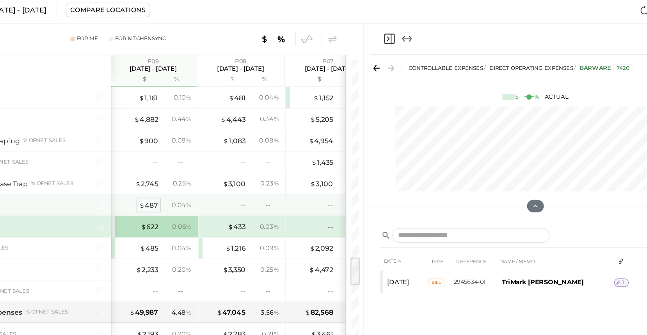
click at [235, 170] on div "$ 487" at bounding box center [232, 169] width 14 height 7
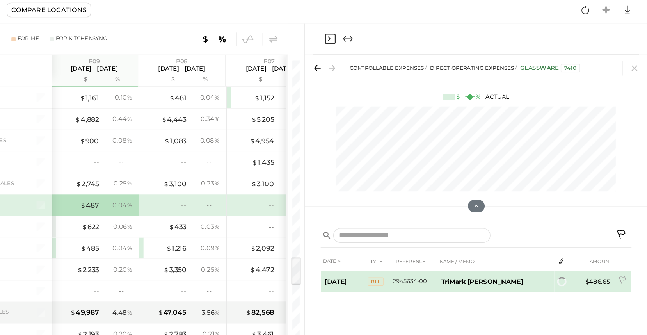
click at [496, 227] on b "TriMark [PERSON_NAME]" at bounding box center [524, 227] width 61 height 6
click at [584, 227] on span "2" at bounding box center [585, 227] width 2 height 5
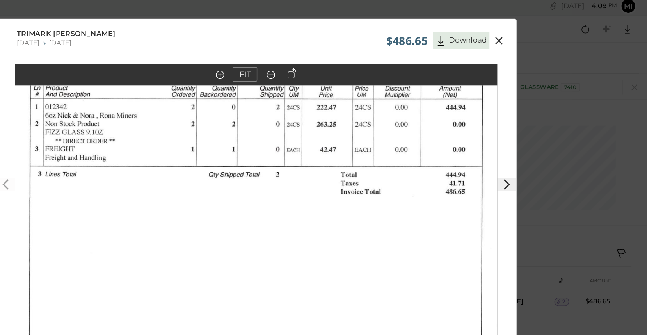
click at [536, 36] on icon at bounding box center [536, 32] width 9 height 9
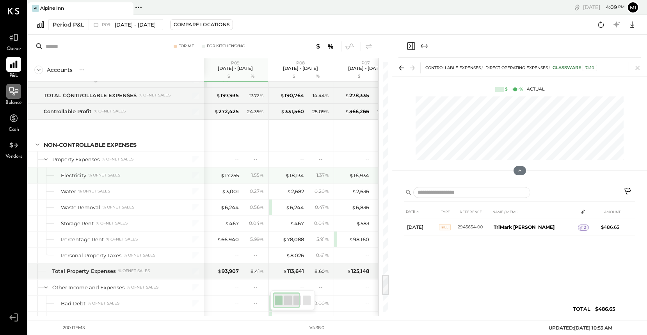
scroll to position [2455, 0]
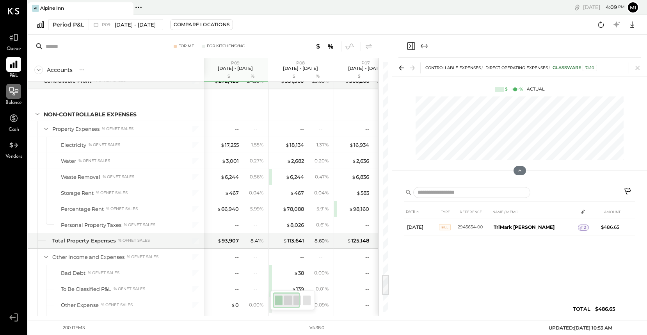
click at [105, 48] on input "text" at bounding box center [97, 46] width 103 height 14
type input "*"
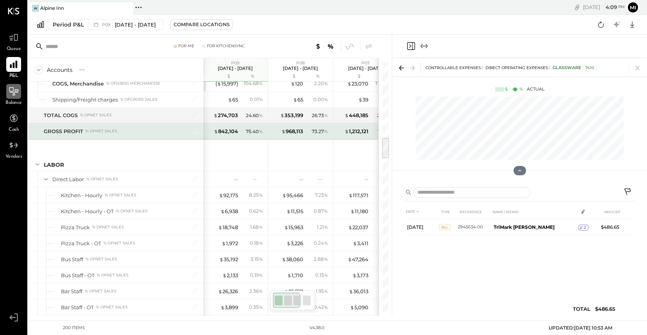
scroll to position [873, 0]
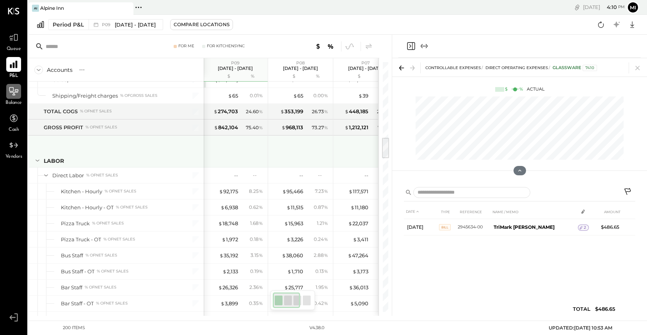
click at [37, 160] on icon at bounding box center [38, 161] width 4 height 2
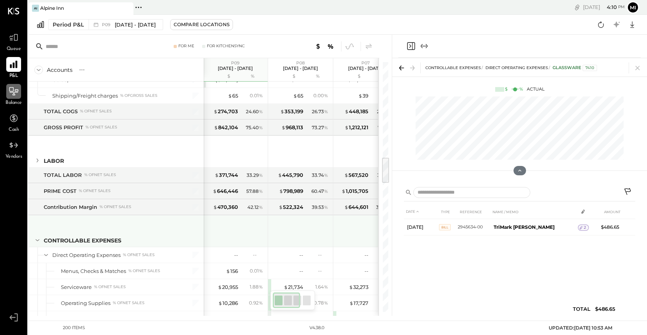
scroll to position [897, 0]
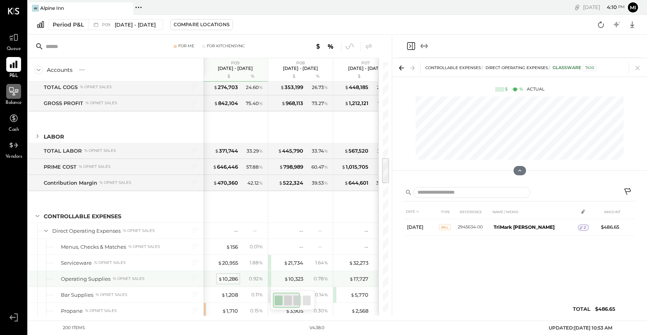
click at [222, 280] on span "$" at bounding box center [220, 279] width 4 height 6
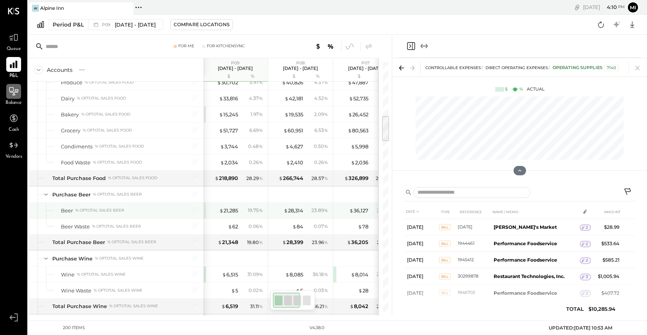
scroll to position [0, 1]
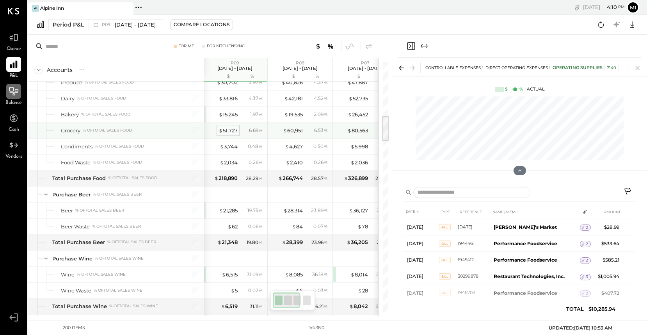
click at [232, 131] on div "$ 51,727" at bounding box center [228, 130] width 19 height 7
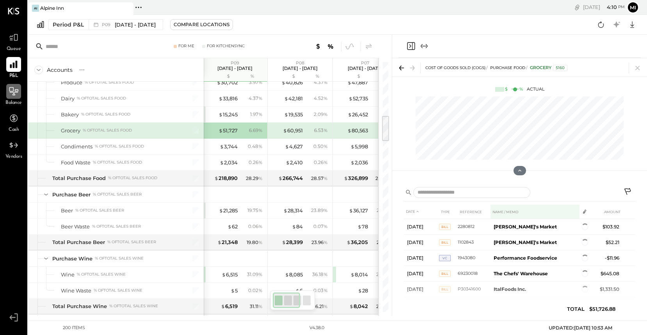
click at [509, 208] on th "NAME / MEMO" at bounding box center [535, 211] width 89 height 14
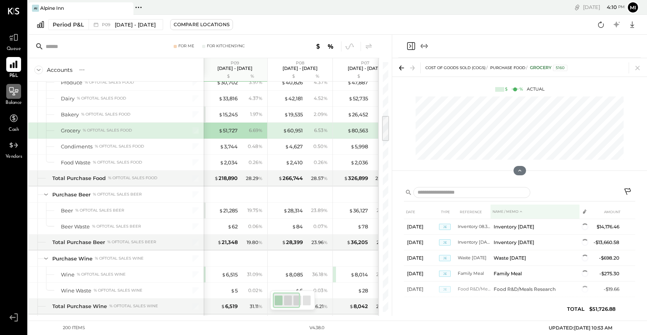
click at [509, 208] on th "NAME / MEMO" at bounding box center [535, 211] width 89 height 14
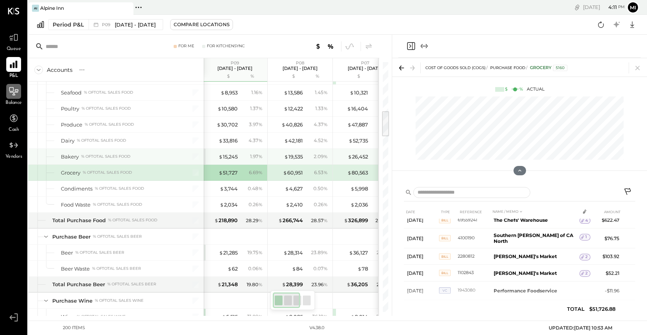
scroll to position [0, 1]
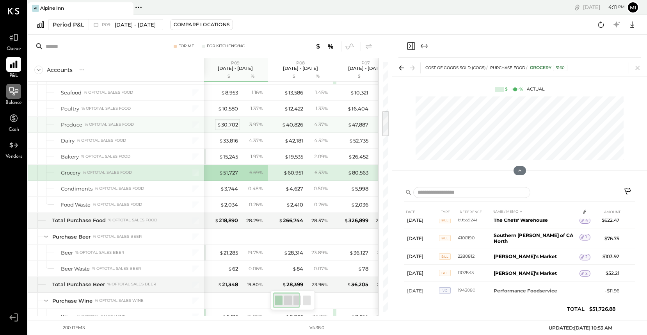
click at [228, 125] on div "$ 30,702" at bounding box center [227, 124] width 21 height 7
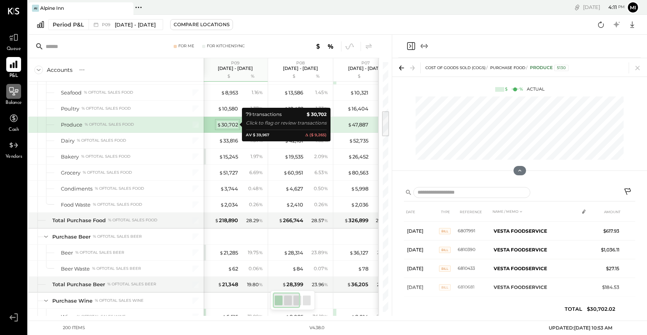
scroll to position [736, 0]
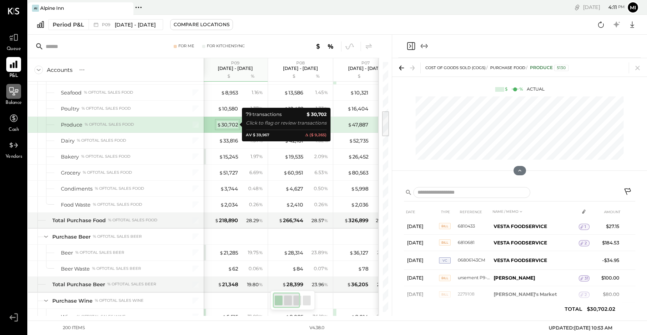
scroll to position [655, 0]
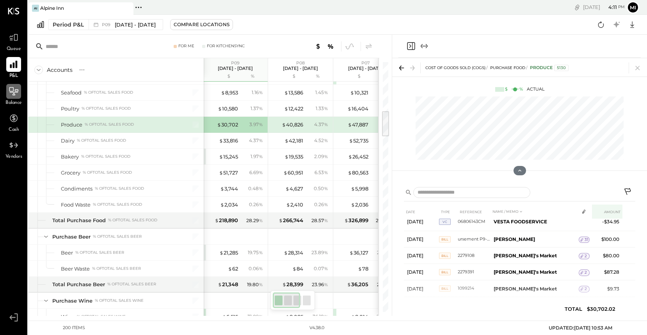
click at [607, 209] on th "AMOUNT" at bounding box center [607, 211] width 30 height 14
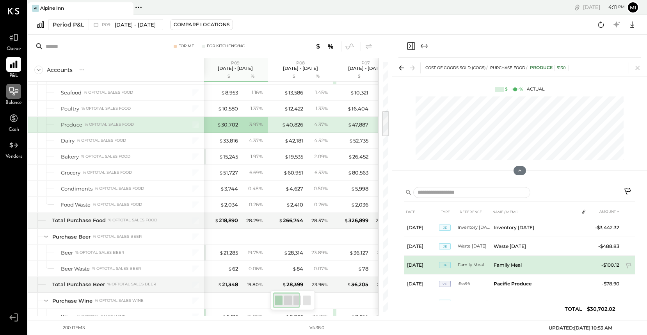
scroll to position [0, 0]
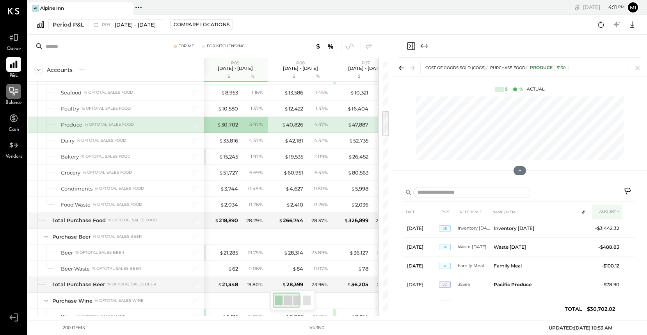
click at [606, 208] on th "AMOUNT" at bounding box center [607, 211] width 30 height 14
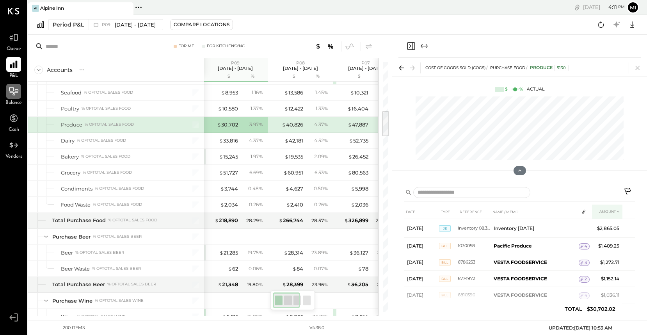
click at [606, 208] on th "AMOUNT" at bounding box center [607, 211] width 30 height 14
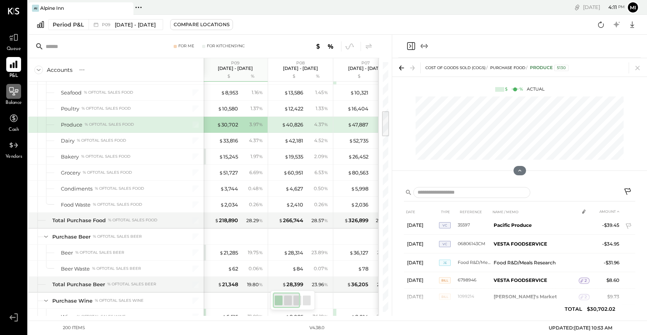
scroll to position [99, 0]
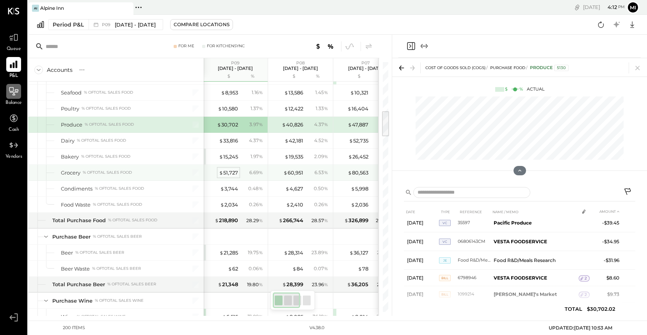
click at [233, 176] on div "$ 51,727" at bounding box center [228, 172] width 19 height 7
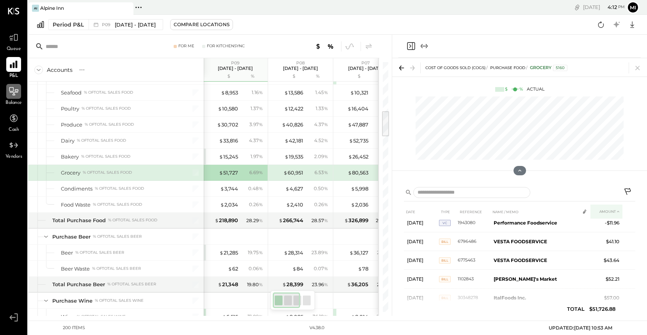
click at [603, 212] on th "AMOUNT" at bounding box center [606, 211] width 32 height 14
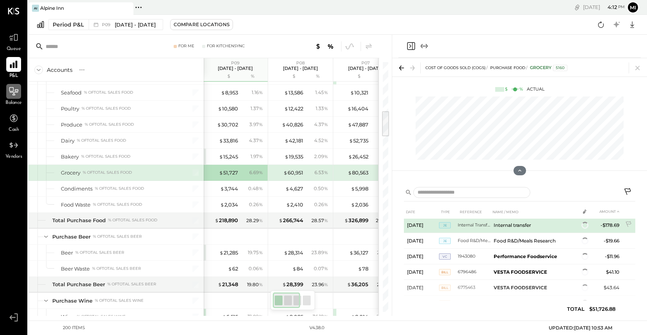
scroll to position [56, 0]
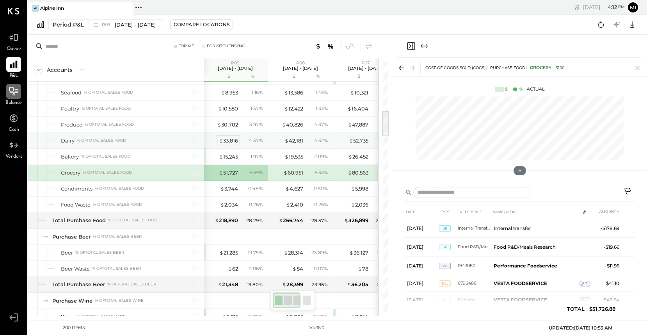
click at [230, 143] on div "$ 33,816" at bounding box center [228, 140] width 19 height 7
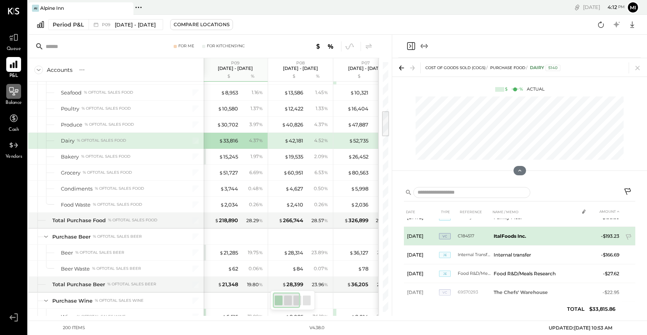
scroll to position [56, 0]
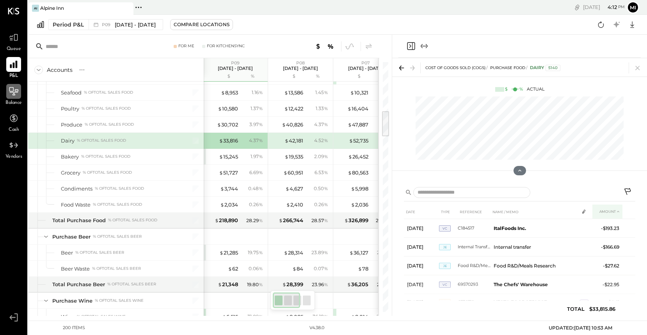
click at [606, 210] on th "AMOUNT" at bounding box center [607, 211] width 30 height 14
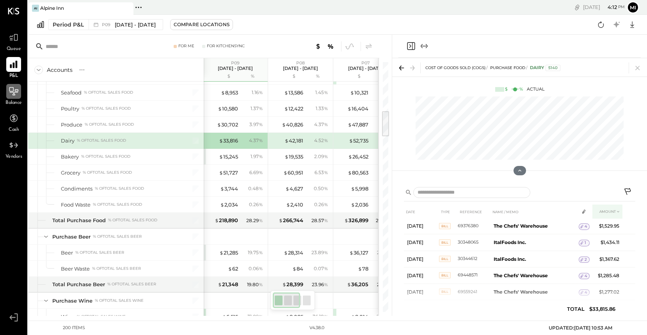
click at [606, 210] on th "AMOUNT" at bounding box center [607, 211] width 30 height 14
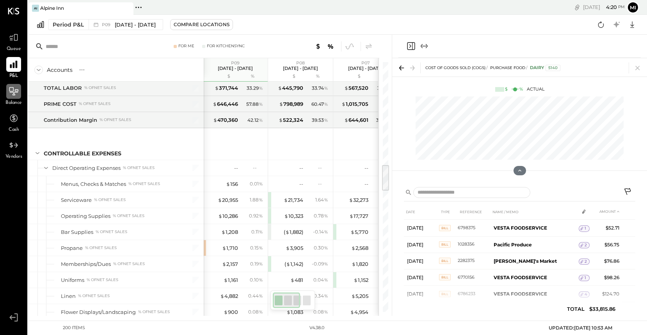
scroll to position [967, 0]
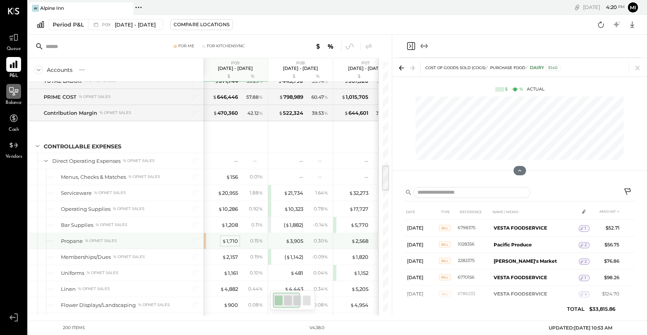
click at [229, 241] on div "$ 1,710" at bounding box center [230, 240] width 16 height 7
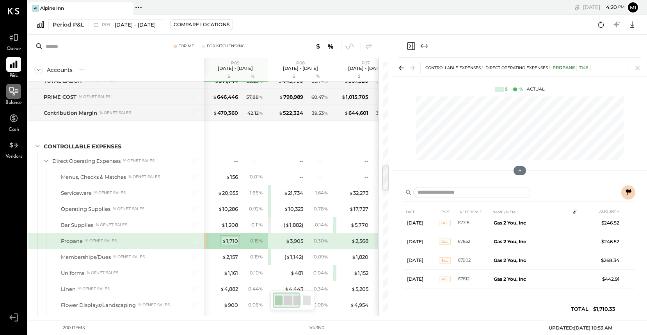
scroll to position [80, 0]
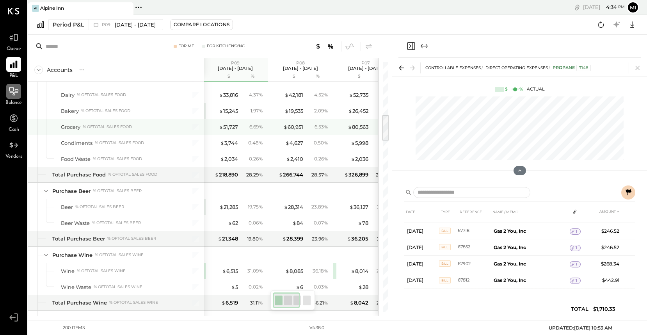
scroll to position [494, 0]
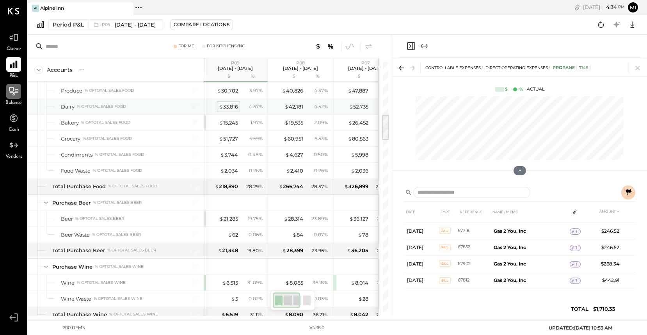
click at [229, 107] on div "$ 33,816" at bounding box center [228, 106] width 19 height 7
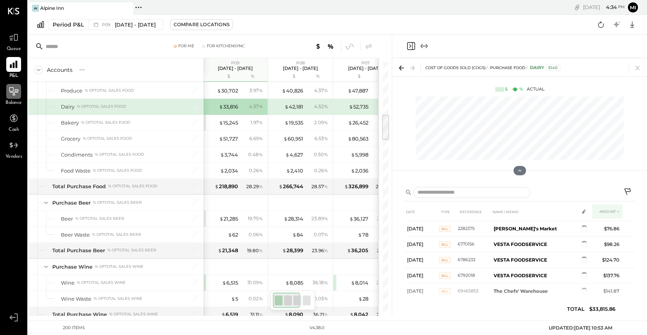
click at [609, 210] on th "AMOUNT" at bounding box center [607, 211] width 30 height 14
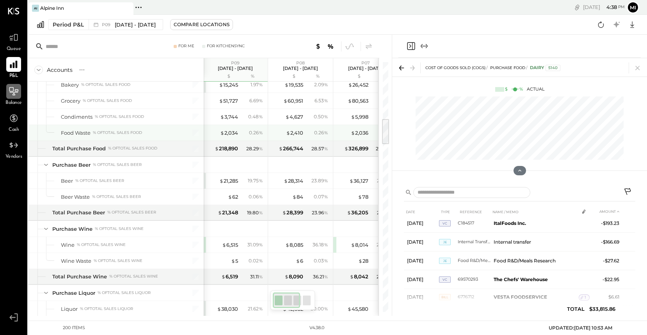
scroll to position [535, 0]
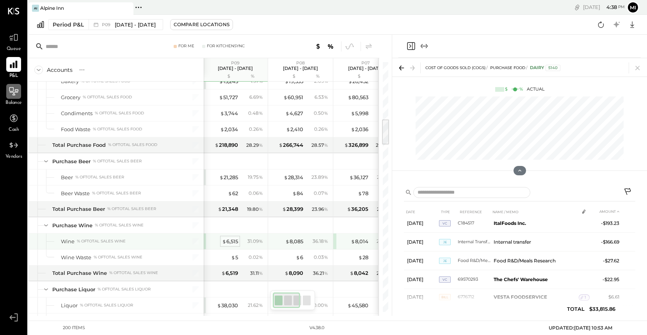
click at [226, 239] on div "$ 6,515" at bounding box center [230, 241] width 16 height 7
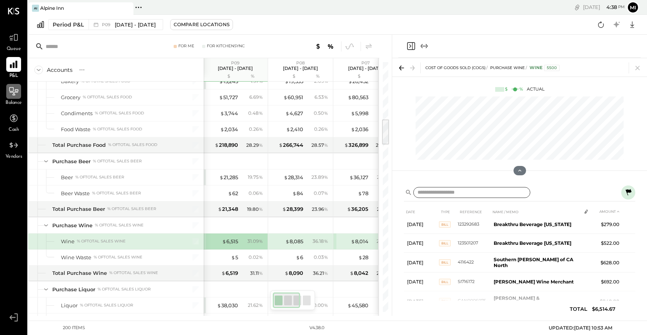
click at [442, 196] on input "text" at bounding box center [471, 192] width 117 height 11
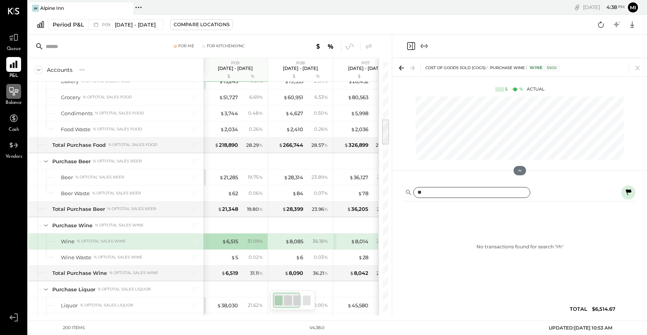
type input "*"
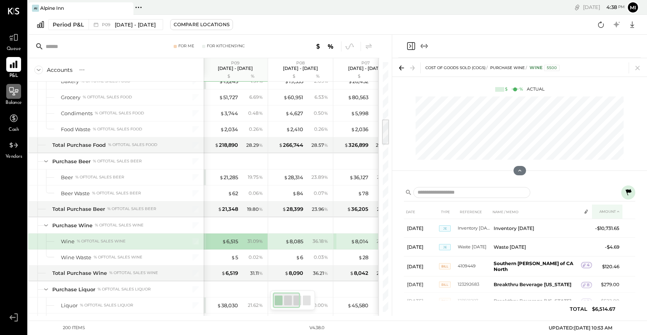
click at [606, 210] on th "AMOUNT" at bounding box center [607, 211] width 30 height 14
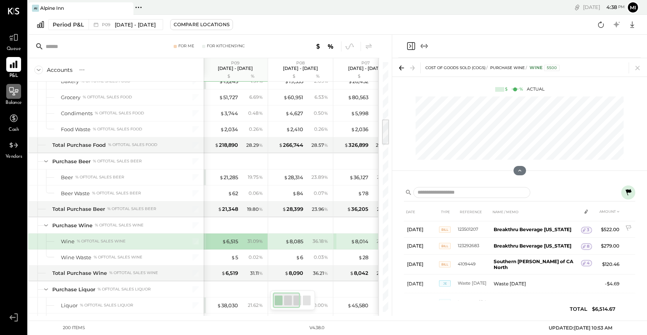
scroll to position [118, 0]
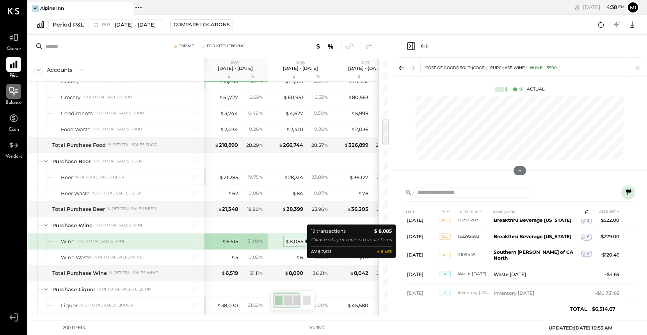
click at [291, 242] on div "$ 8,085" at bounding box center [294, 241] width 18 height 7
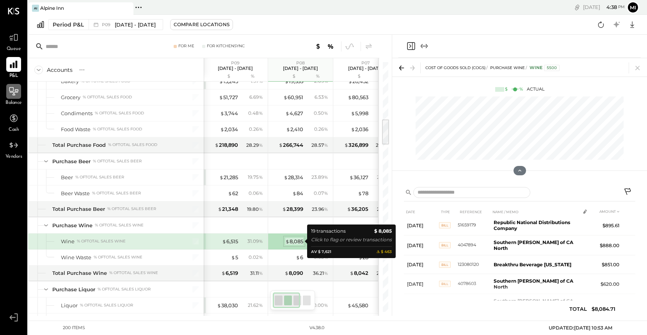
scroll to position [132, 0]
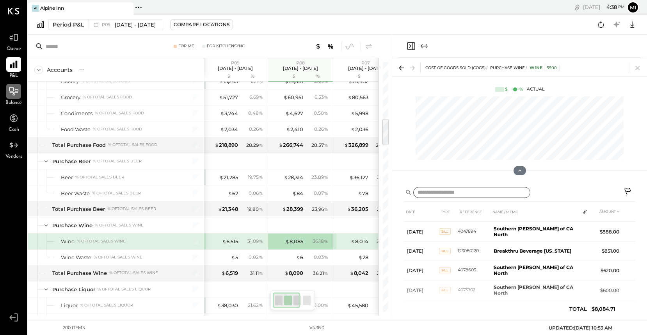
click at [466, 194] on input "text" at bounding box center [471, 192] width 117 height 11
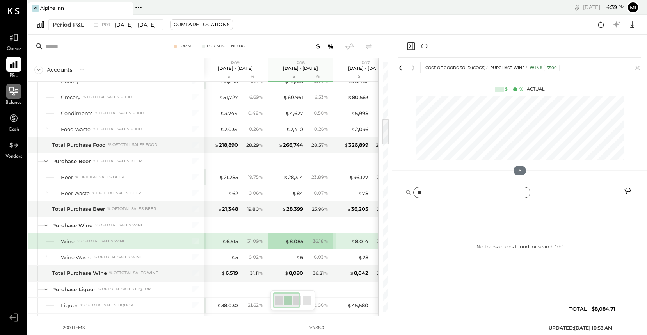
type input "*"
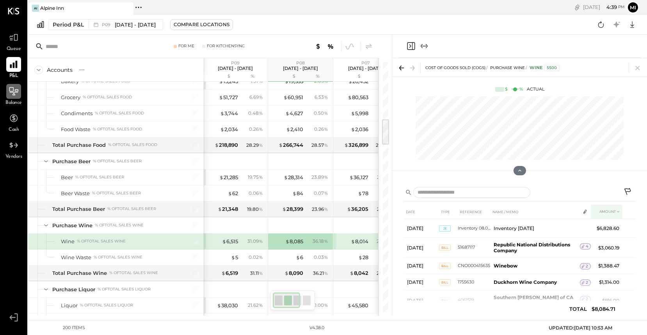
click at [610, 212] on th "AMOUNT" at bounding box center [607, 211] width 32 height 14
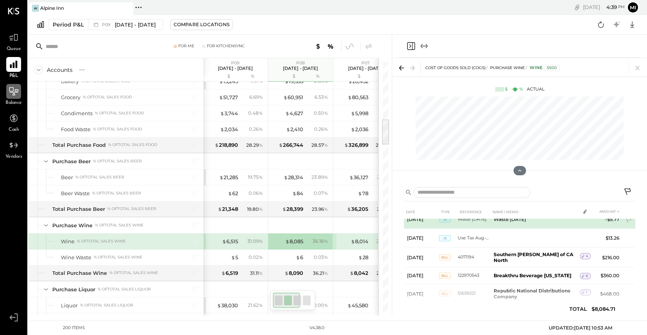
scroll to position [30, 0]
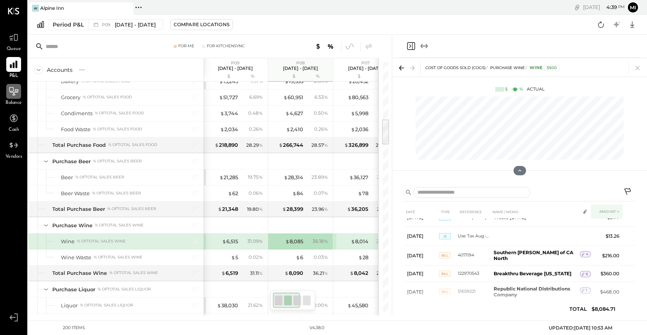
click at [608, 212] on th "AMOUNT" at bounding box center [607, 211] width 32 height 14
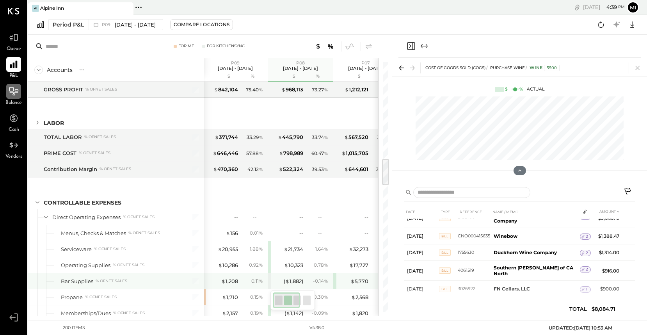
scroll to position [912, 0]
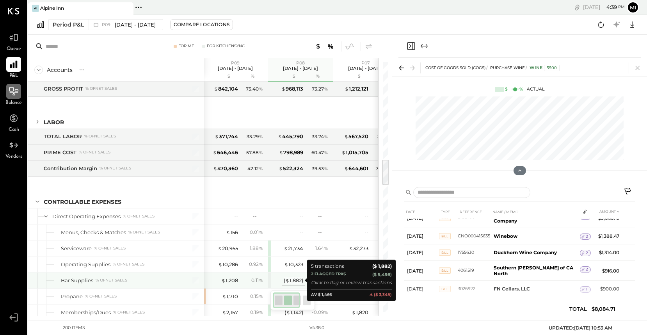
click at [297, 279] on div "( $ 1,882 )" at bounding box center [294, 280] width 20 height 7
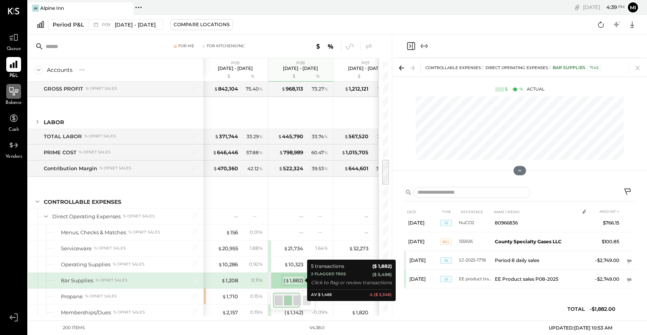
scroll to position [24, 0]
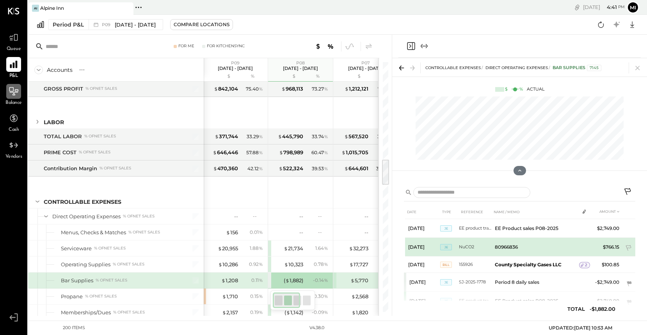
scroll to position [22, 0]
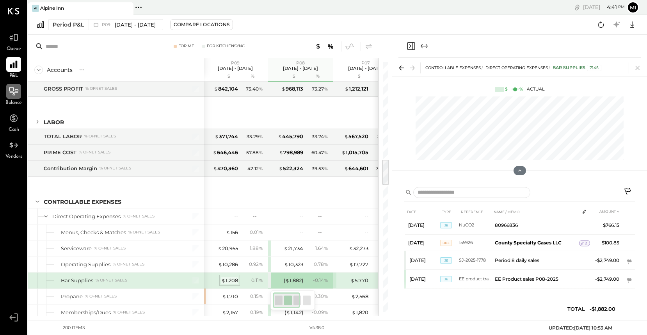
click at [224, 281] on span "$" at bounding box center [223, 280] width 4 height 6
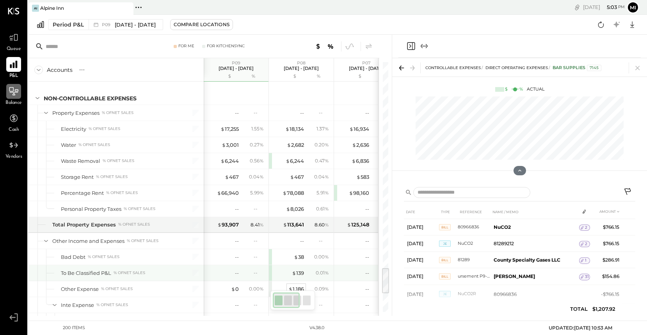
scroll to position [1928, 0]
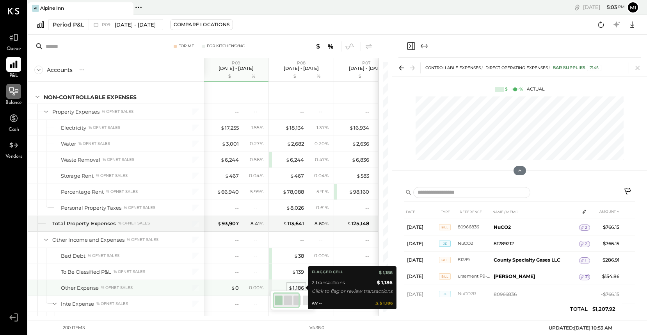
click at [300, 288] on div "$ 1,186" at bounding box center [296, 287] width 16 height 7
